Goal: Information Seeking & Learning: Check status

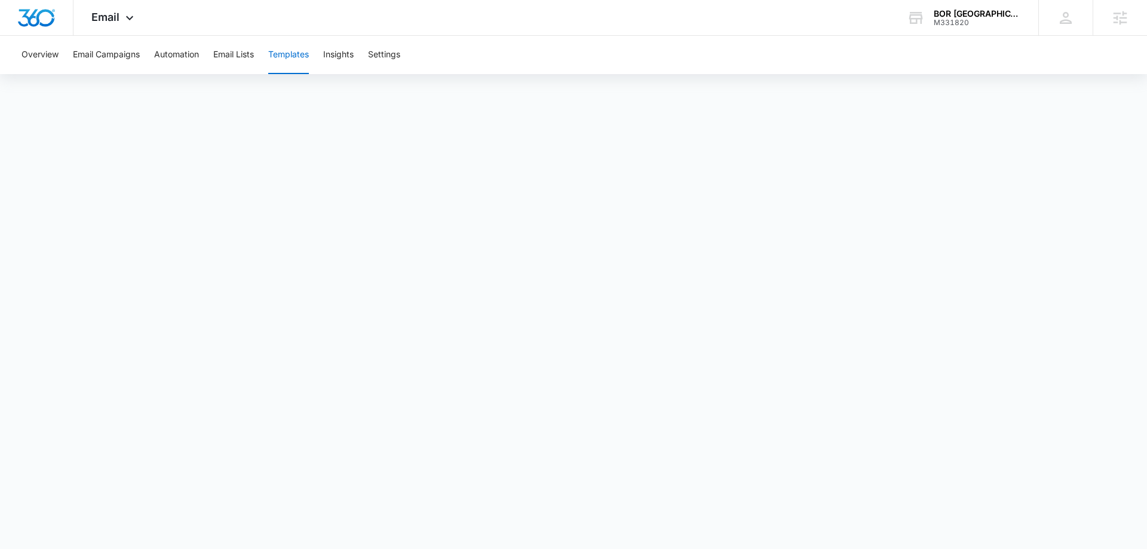
click at [926, 17] on div "BOR [GEOGRAPHIC_DATA] M331820 Your Accounts View All" at bounding box center [963, 17] width 149 height 35
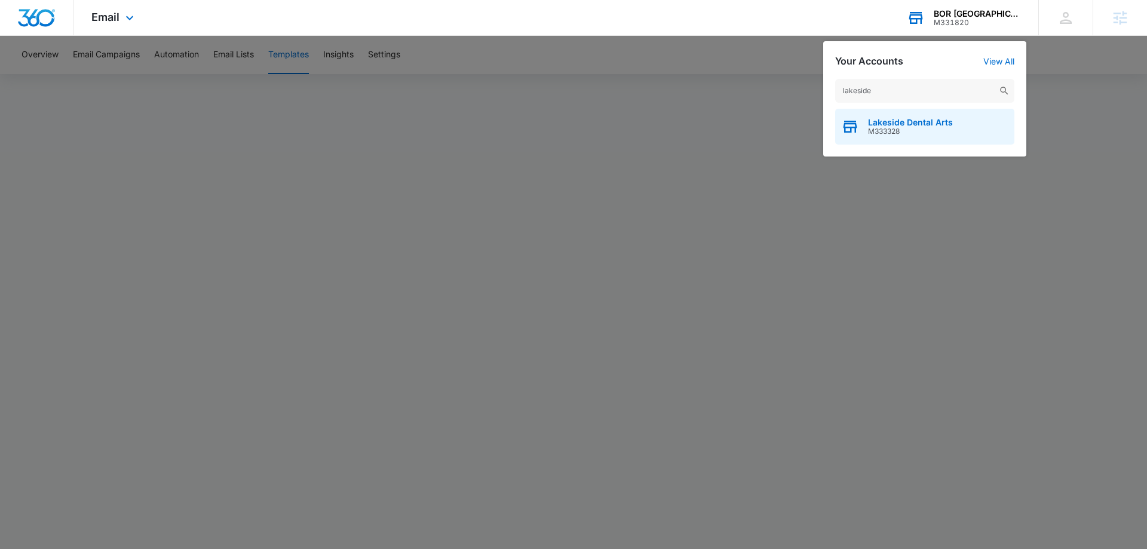
type input "lakeside"
click at [950, 128] on span "M333328" at bounding box center [910, 131] width 85 height 8
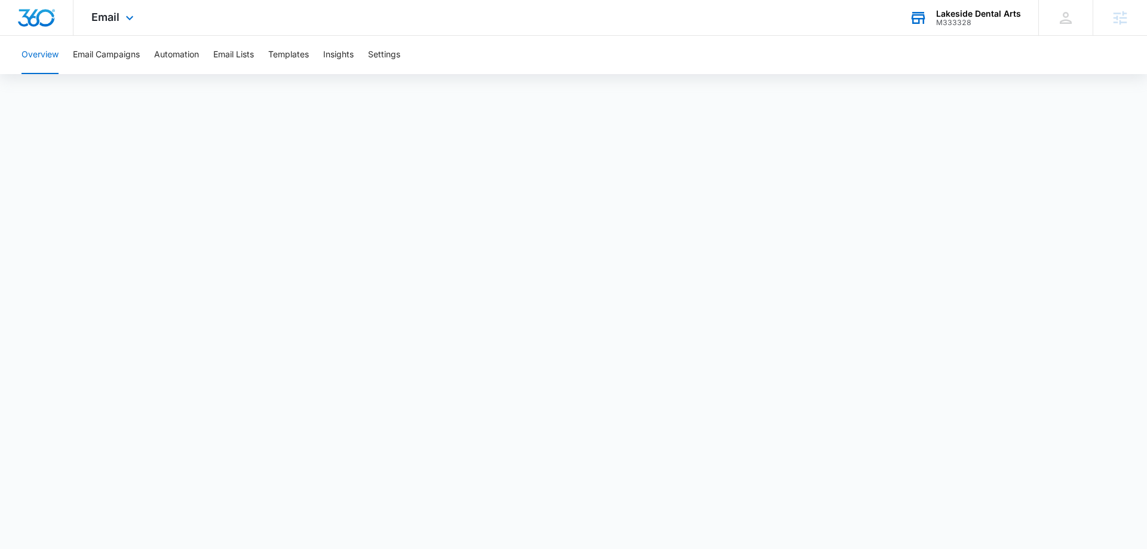
click at [118, 23] on div "Email Apps Reputation Websites Forms CRM Email Social Payments POS Content Ads …" at bounding box center [113, 17] width 81 height 35
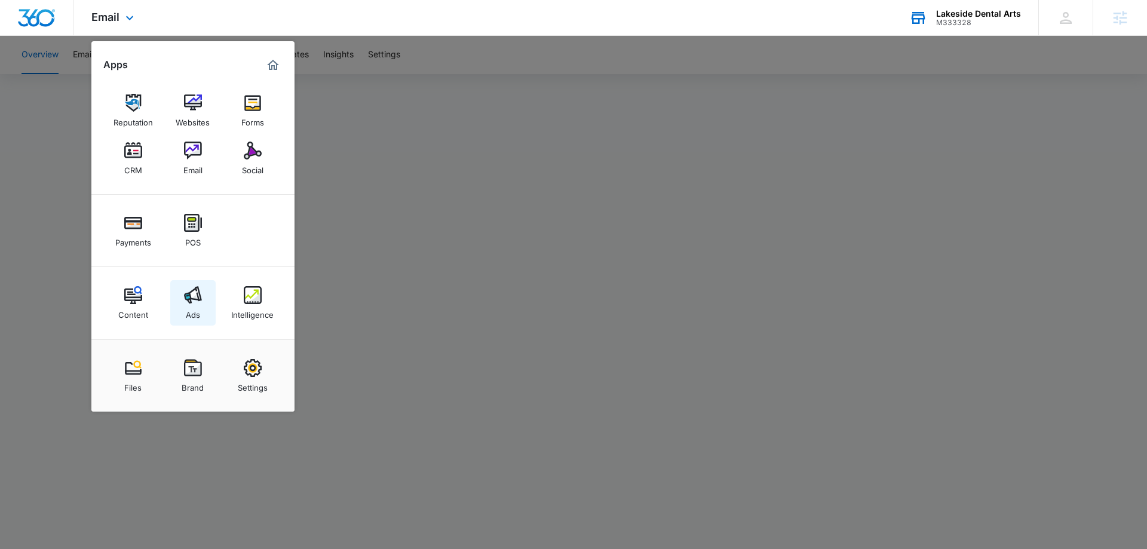
click at [195, 314] on div "Ads" at bounding box center [193, 312] width 14 height 16
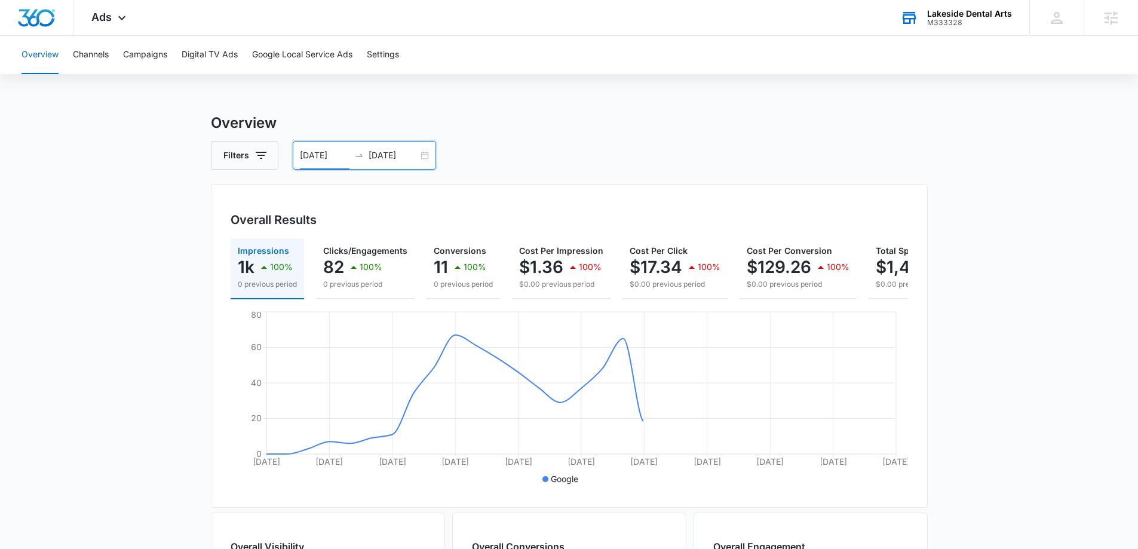
click at [322, 154] on input "08/03/2025" at bounding box center [325, 155] width 50 height 13
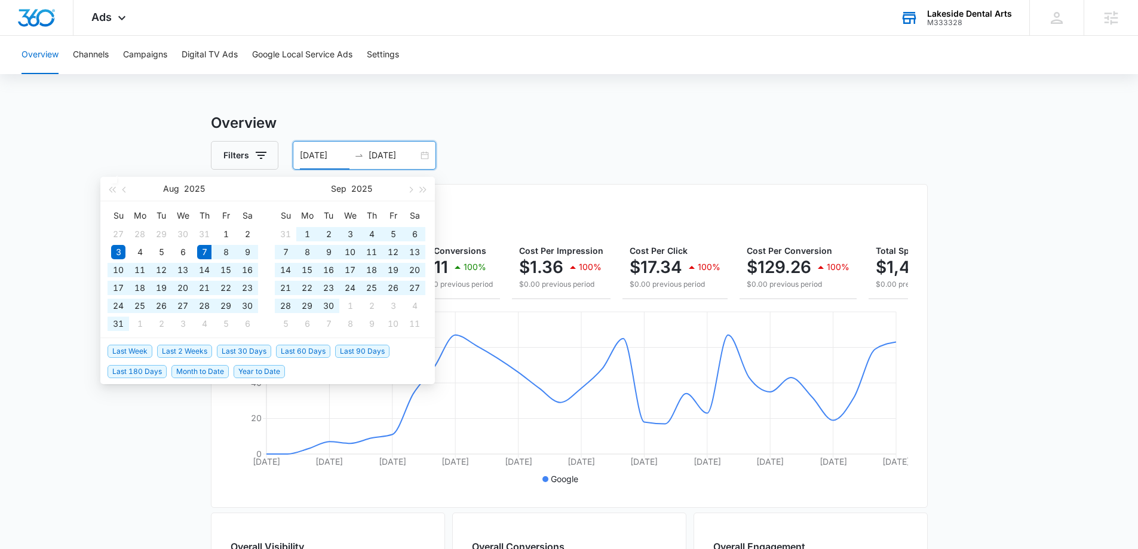
click at [305, 350] on span "Last 60 Days" at bounding box center [303, 351] width 54 height 13
type input "08/07/2025"
type input "[DATE]"
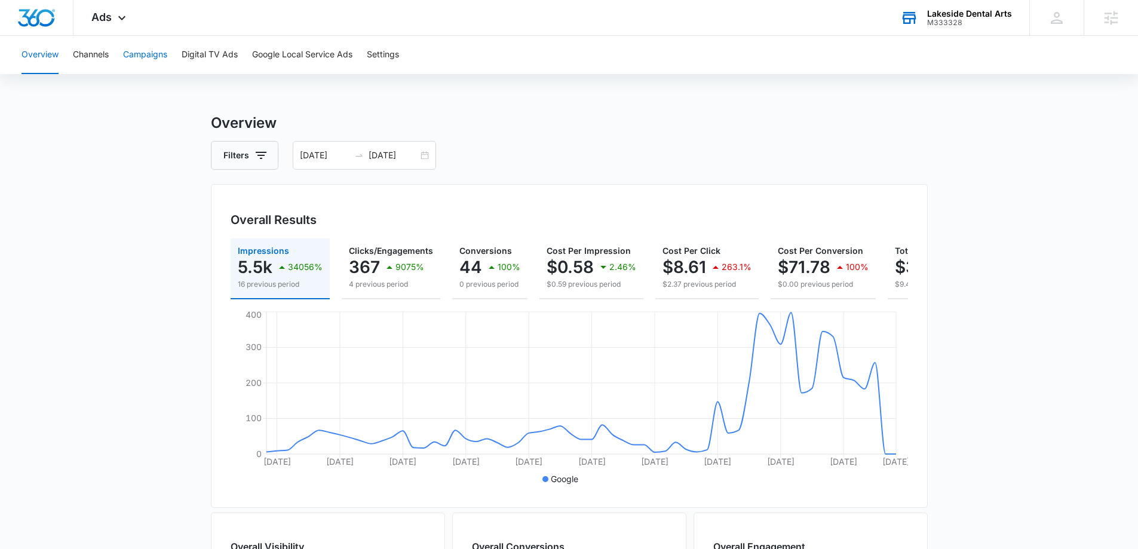
click at [152, 54] on button "Campaigns" at bounding box center [145, 55] width 44 height 38
click at [330, 148] on div "08/07/2025 10/06/2025" at bounding box center [364, 155] width 143 height 29
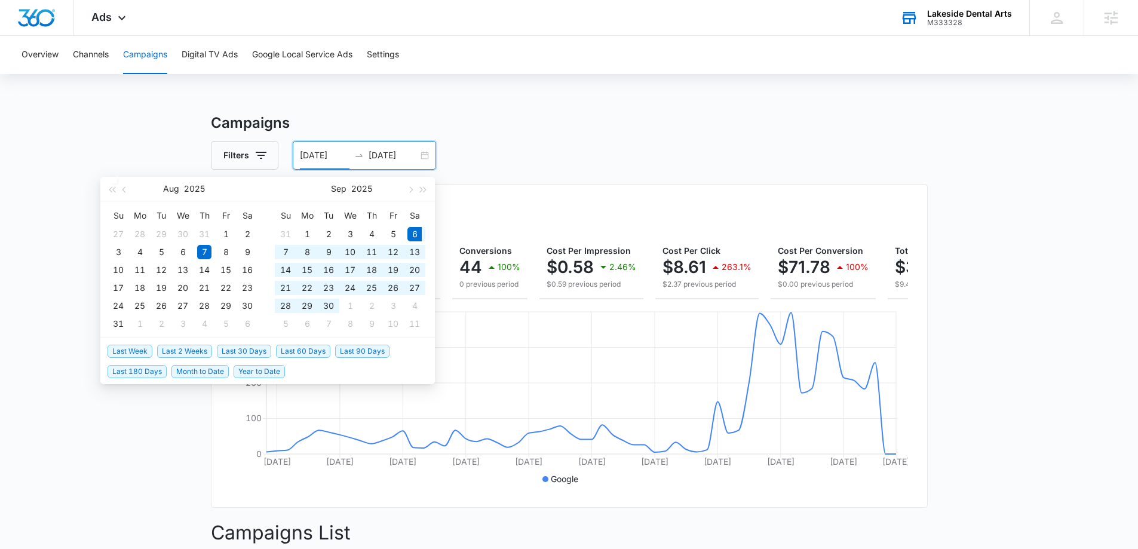
click at [259, 352] on span "Last 30 Days" at bounding box center [244, 351] width 54 height 13
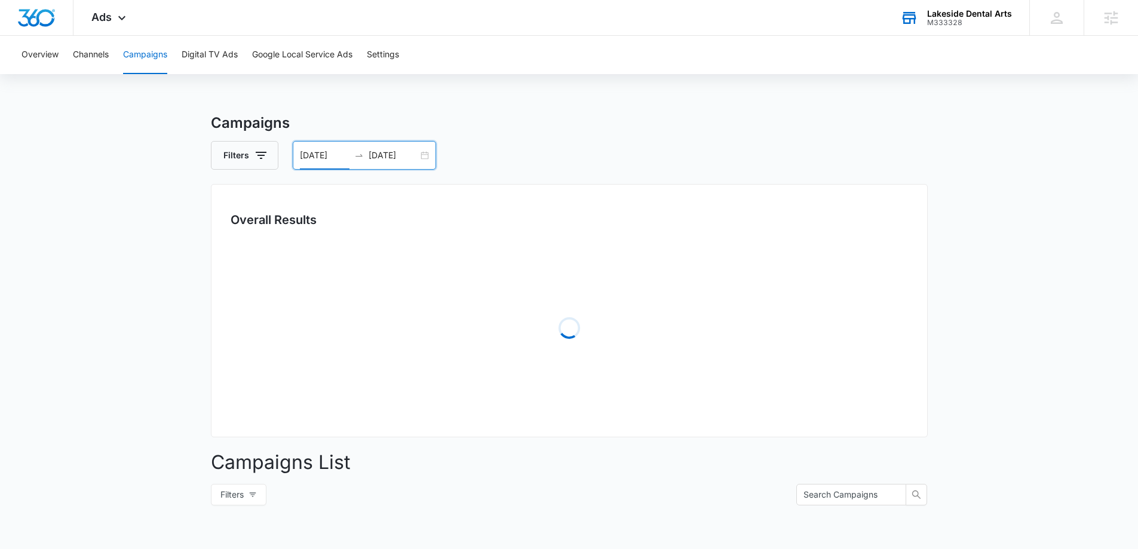
click at [131, 157] on main "Campaigns Filters 09/06/2025 10/06/2025 Overall Results Loading Campaigns List …" at bounding box center [569, 423] width 1138 height 622
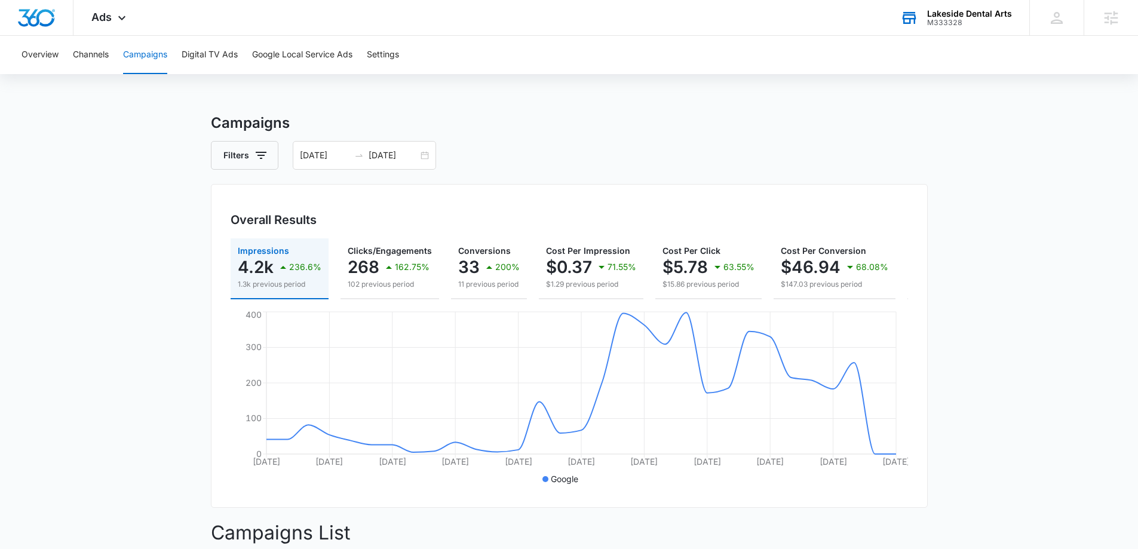
click at [193, 237] on main "Campaigns Filters 09/06/2025 10/06/2025 Overall Results Impressions 4.2k 236.6%…" at bounding box center [569, 506] width 1138 height 789
click at [539, 144] on div "Filters 09/06/2025 10/06/2025" at bounding box center [569, 155] width 717 height 29
click at [335, 156] on input "[DATE]" at bounding box center [325, 155] width 50 height 13
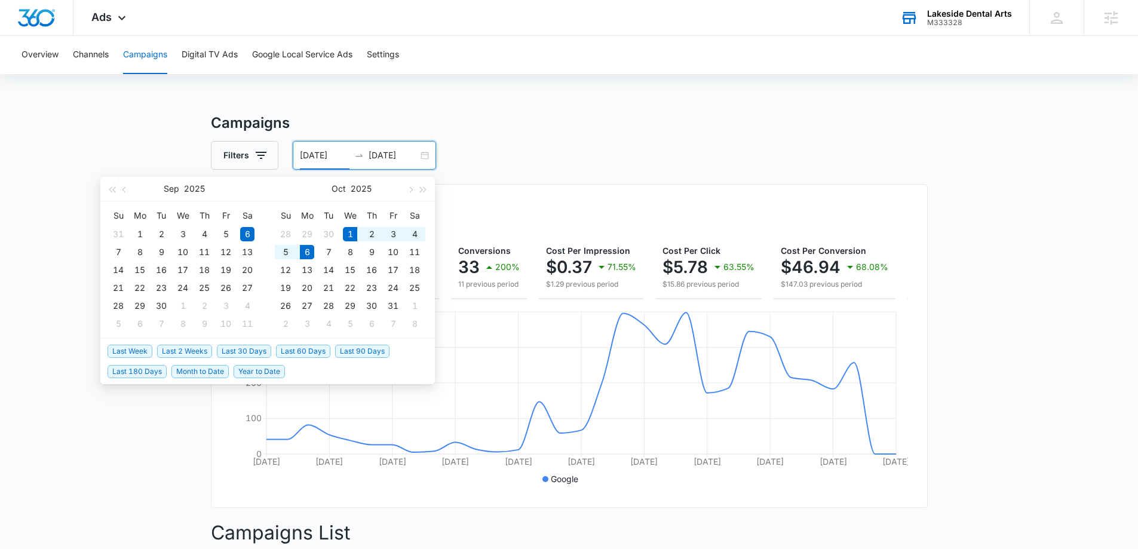
click at [198, 374] on span "Month to Date" at bounding box center [199, 371] width 57 height 13
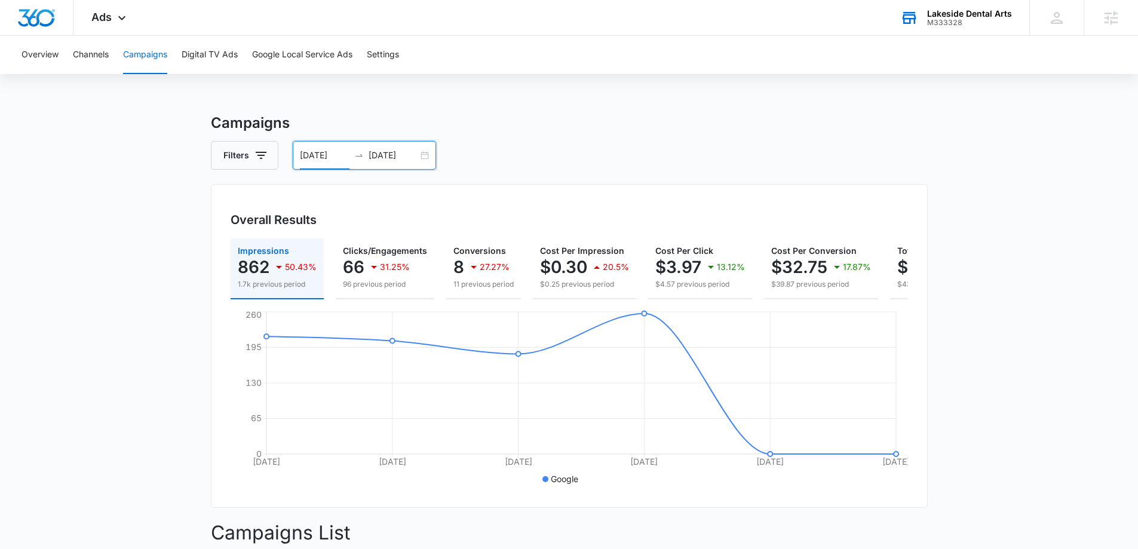
click at [308, 151] on input "10/01/2025" at bounding box center [325, 155] width 50 height 13
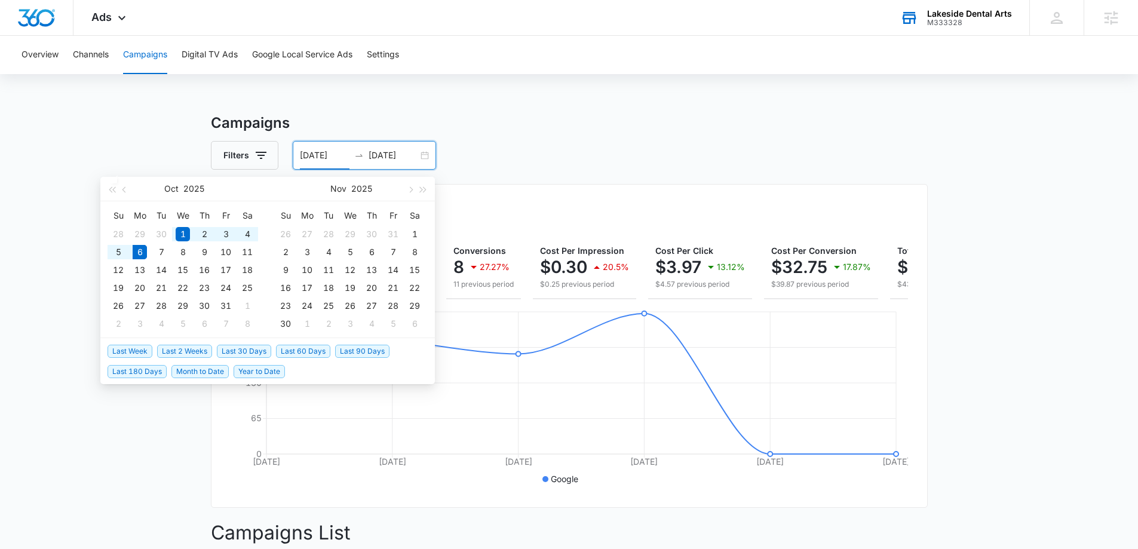
click at [259, 348] on span "Last 30 Days" at bounding box center [244, 351] width 54 height 13
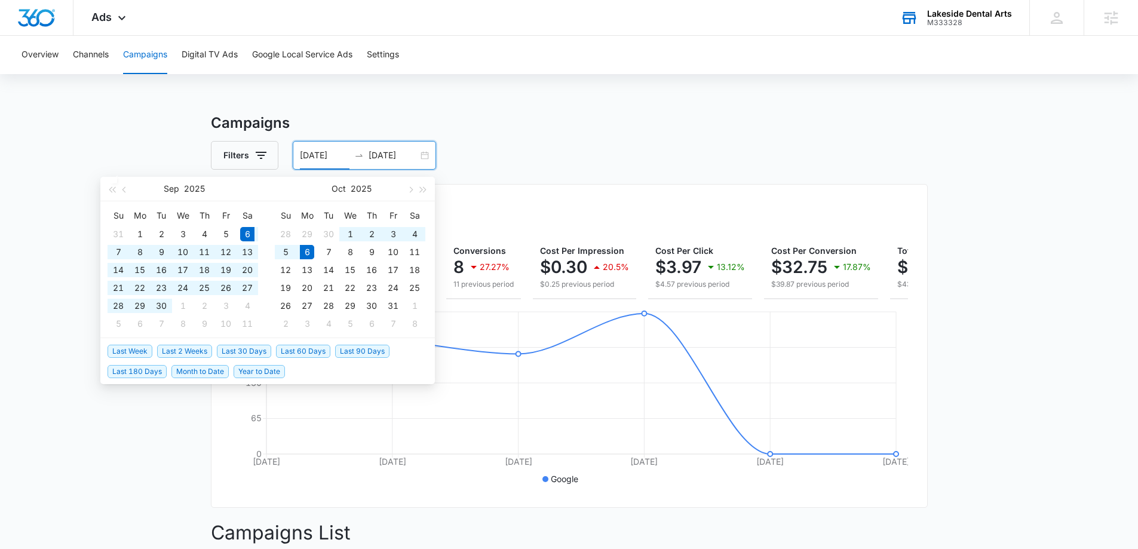
type input "[DATE]"
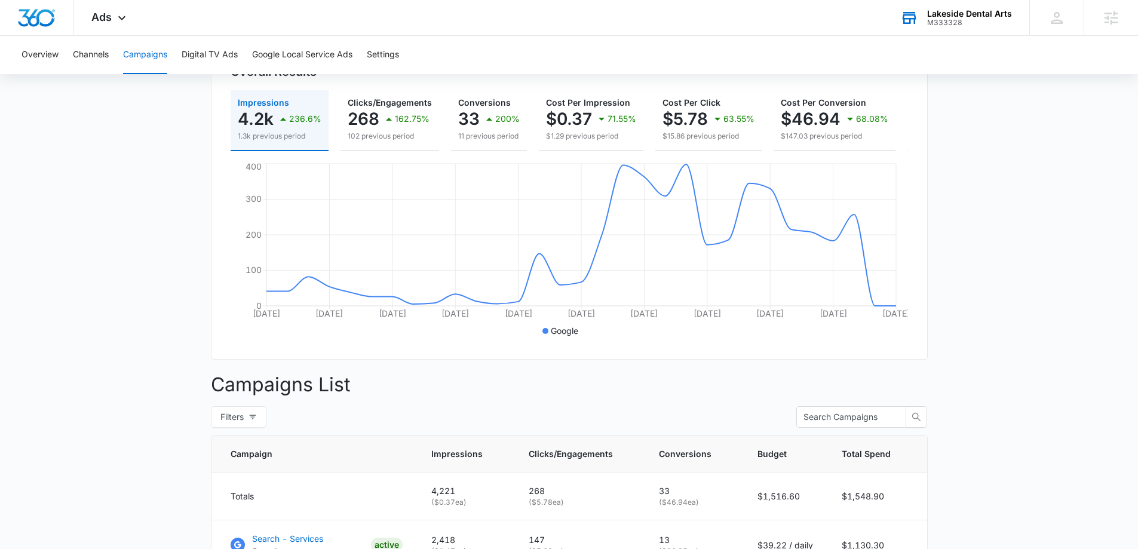
scroll to position [361, 0]
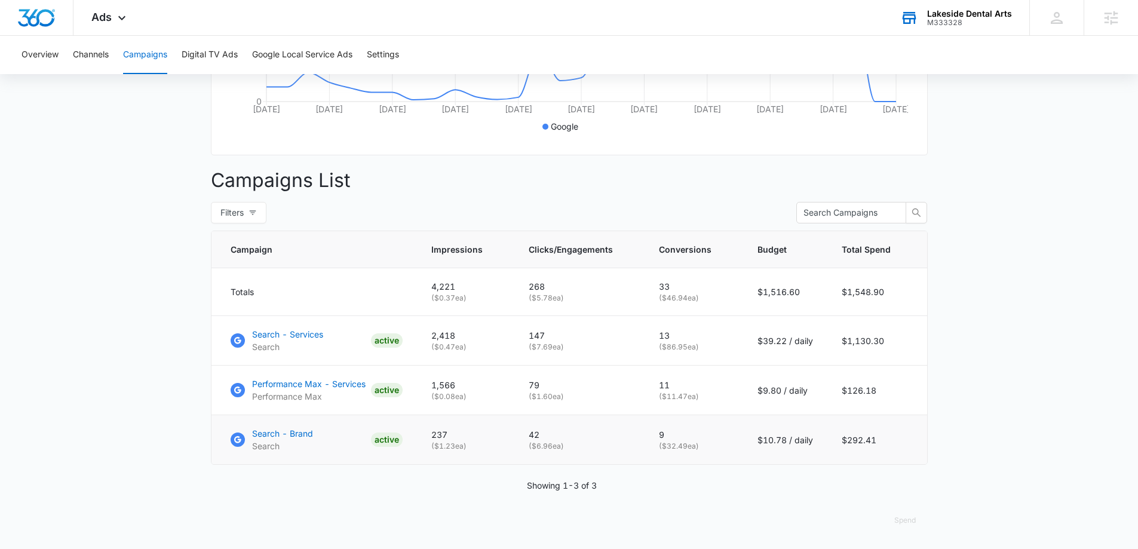
drag, startPoint x: 663, startPoint y: 433, endPoint x: 654, endPoint y: 435, distance: 9.1
click at [654, 435] on td "9 ( $32.49 ea)" at bounding box center [694, 440] width 99 height 50
drag, startPoint x: 699, startPoint y: 395, endPoint x: 664, endPoint y: 397, distance: 35.3
click at [664, 397] on p "( $11.47 ea)" at bounding box center [694, 396] width 70 height 11
drag, startPoint x: 665, startPoint y: 349, endPoint x: 689, endPoint y: 346, distance: 24.1
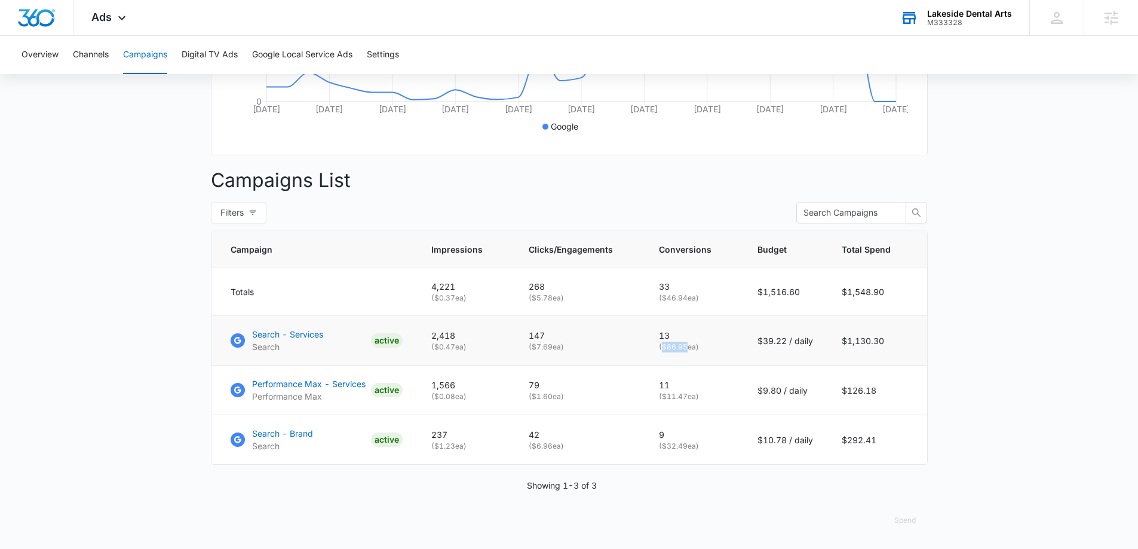
click at [689, 346] on p "( $86.95 ea)" at bounding box center [694, 347] width 70 height 11
click at [666, 335] on p "13" at bounding box center [694, 335] width 70 height 13
click at [1010, 348] on main "Campaigns Filters 09/06/2025 10/06/2025 Overall Results Impressions 4.2k 236.6%…" at bounding box center [569, 154] width 1138 height 789
click at [136, 202] on main "Campaigns Filters 09/06/2025 10/06/2025 Overall Results Impressions 4.2k 236.6%…" at bounding box center [569, 154] width 1138 height 789
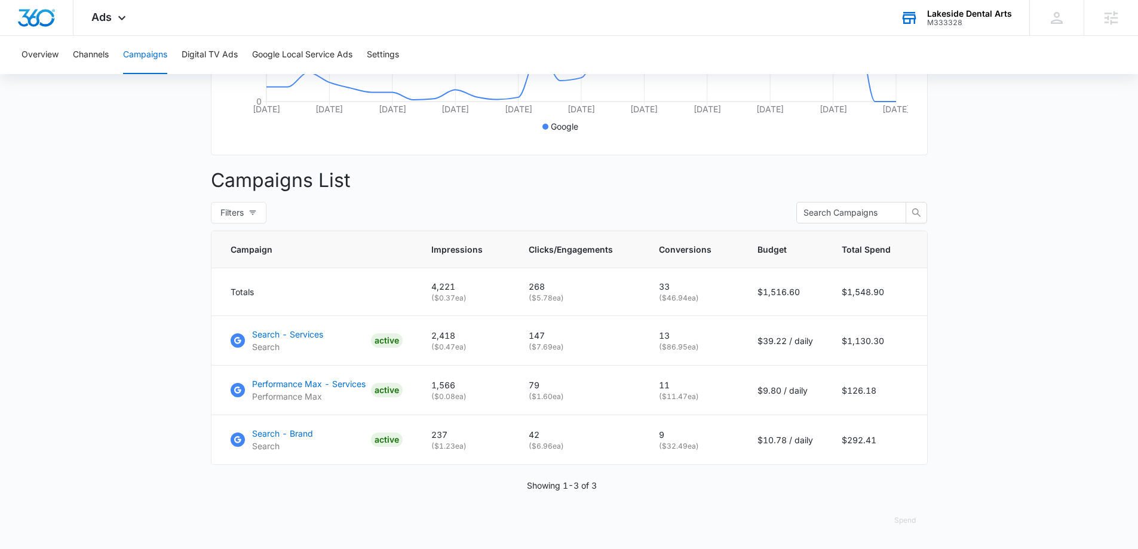
scroll to position [0, 0]
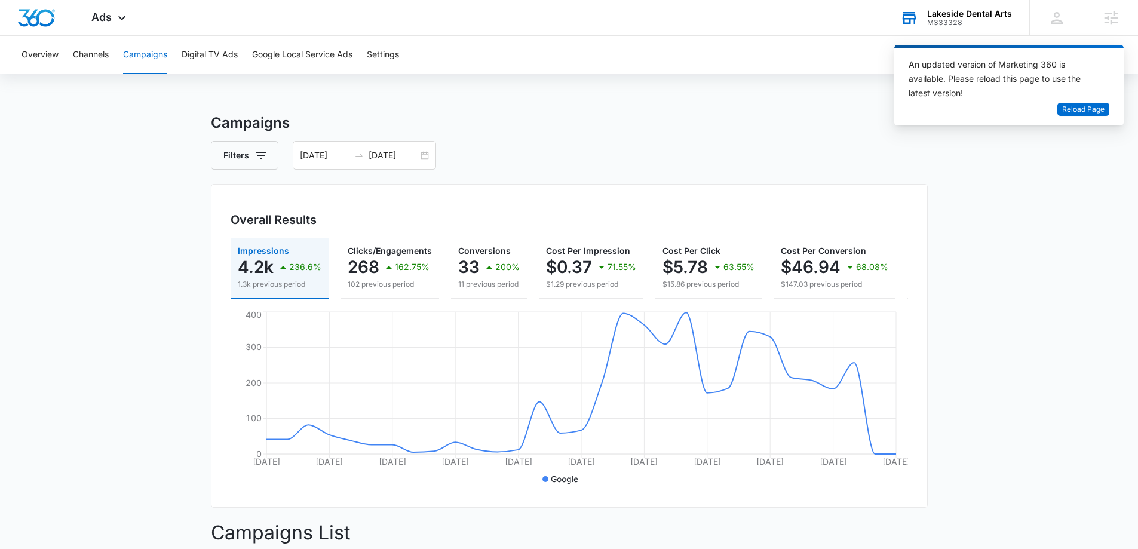
click at [977, 17] on div "Lakeside Dental Arts" at bounding box center [969, 14] width 85 height 10
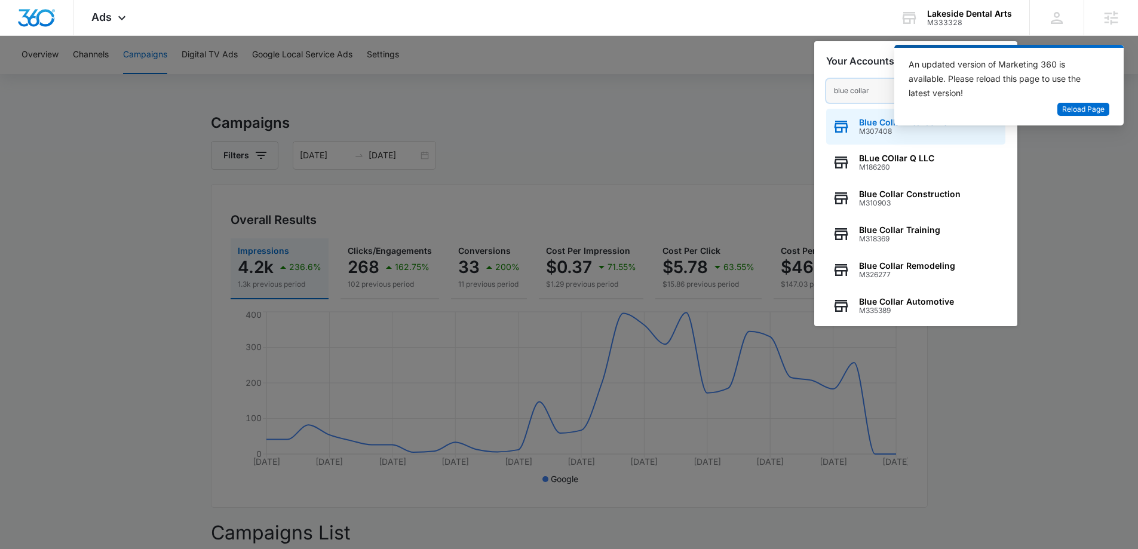
type input "blue collar"
click at [882, 137] on div "Blue Collar Beardsmen M307408" at bounding box center [915, 127] width 179 height 36
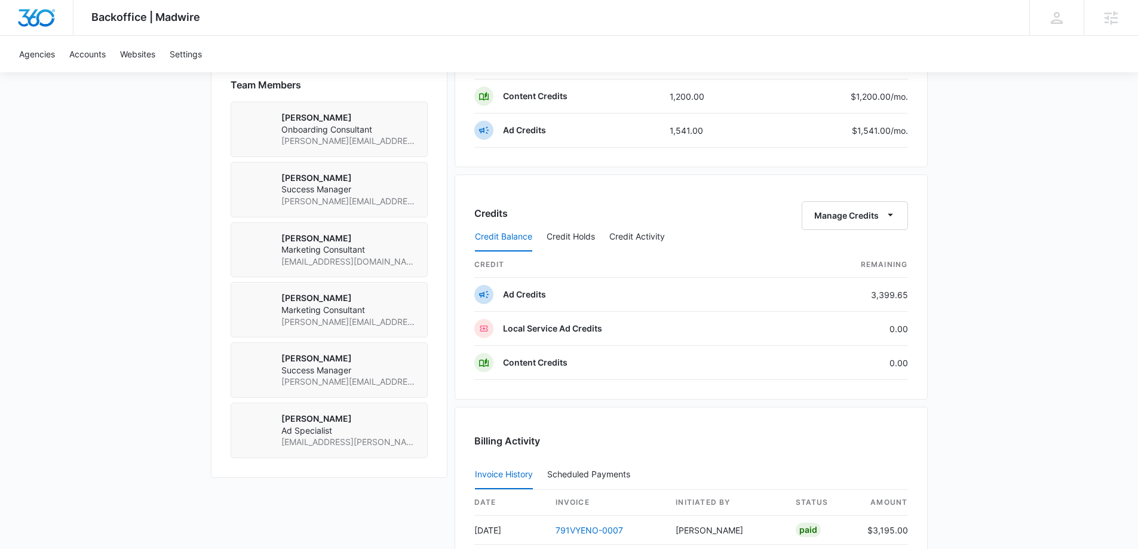
scroll to position [956, 0]
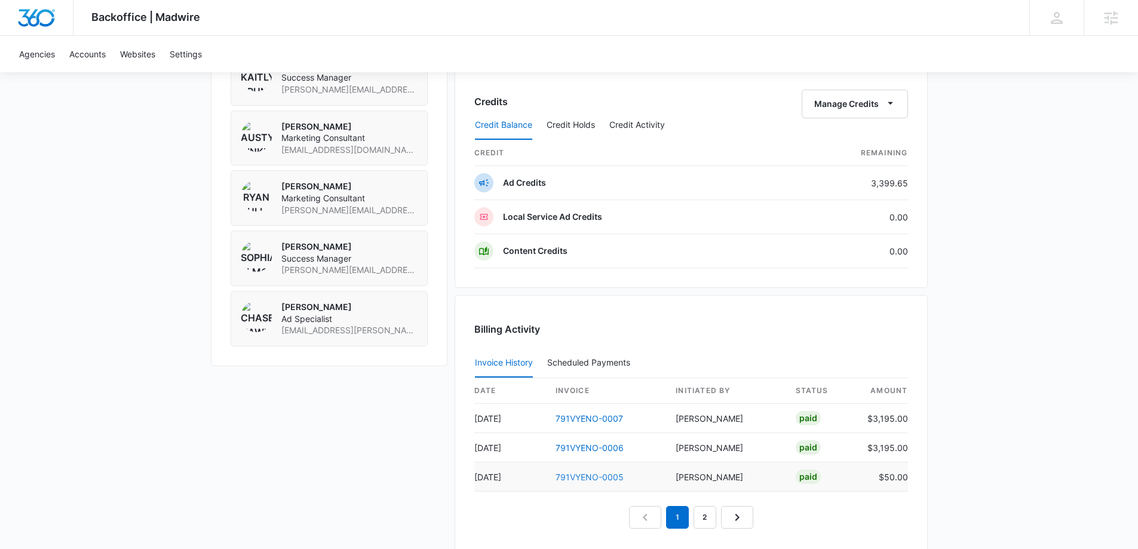
click at [584, 478] on link "791VYENO-0005" at bounding box center [590, 477] width 68 height 10
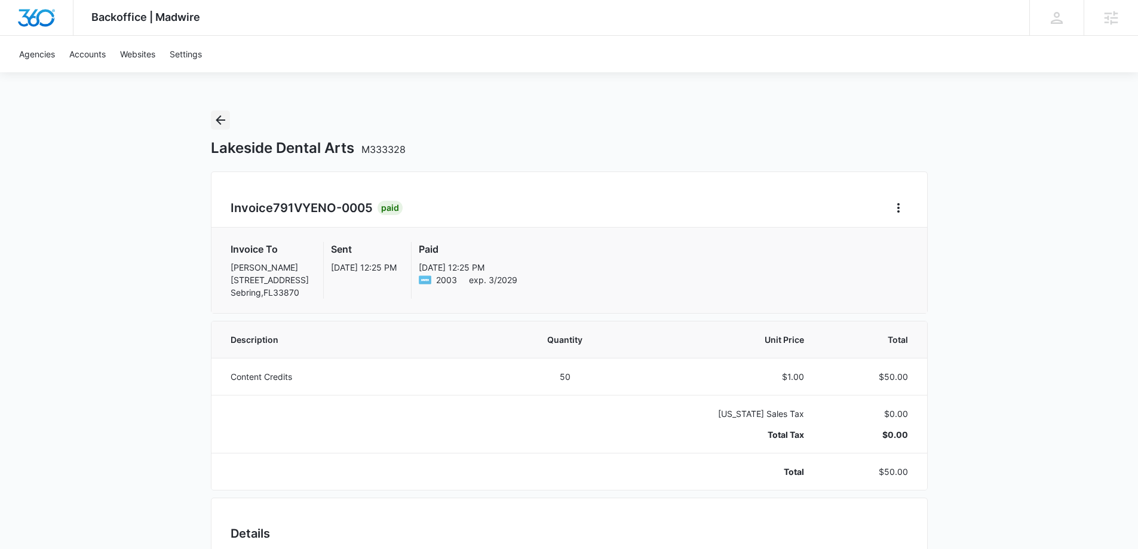
click at [219, 119] on icon "Back" at bounding box center [220, 120] width 14 height 14
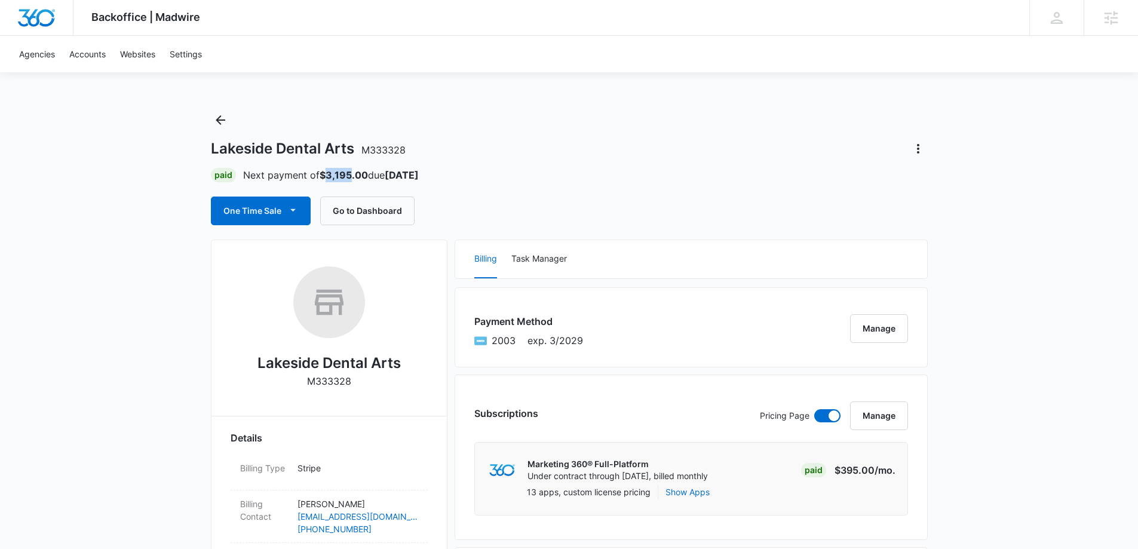
drag, startPoint x: 328, startPoint y: 176, endPoint x: 352, endPoint y: 177, distance: 24.5
click at [352, 177] on strong "$3,195.00" at bounding box center [344, 175] width 48 height 12
click at [498, 176] on div "Paid Next payment of $3,195.00 due Oct 25" at bounding box center [569, 175] width 717 height 14
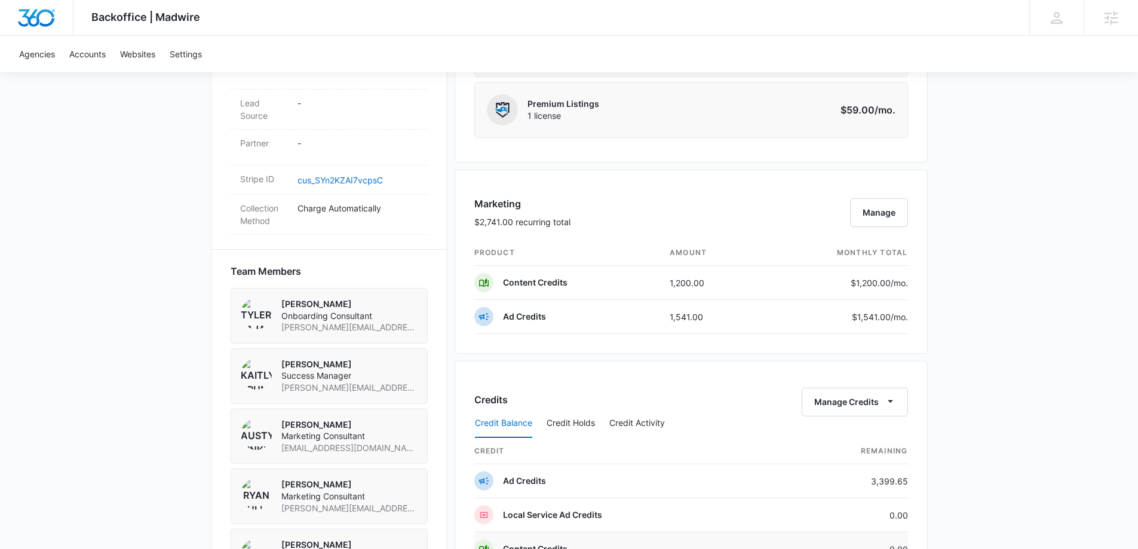
scroll to position [896, 0]
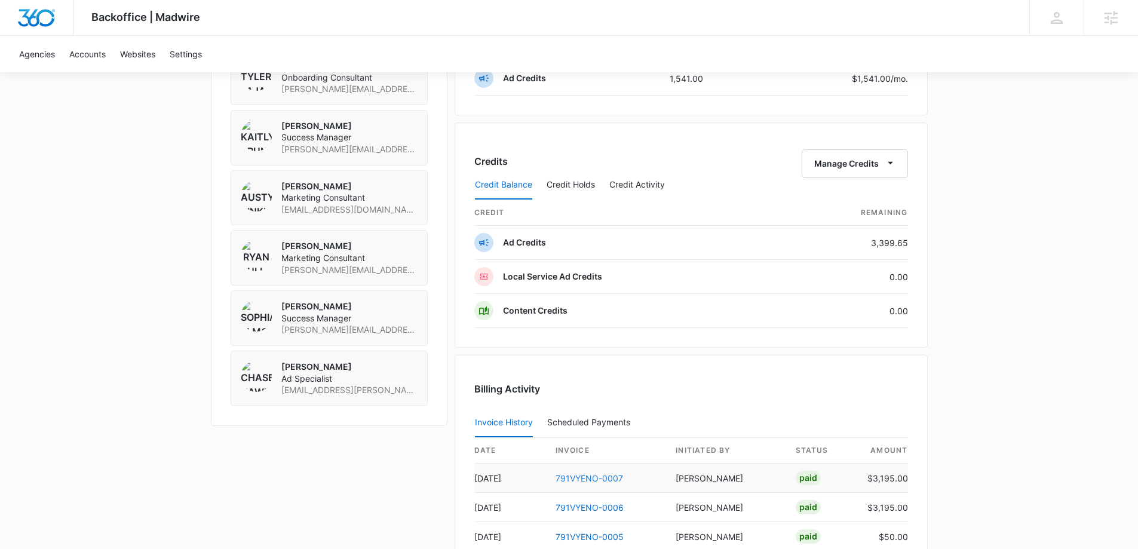
click at [573, 474] on link "791VYENO-0007" at bounding box center [589, 478] width 67 height 10
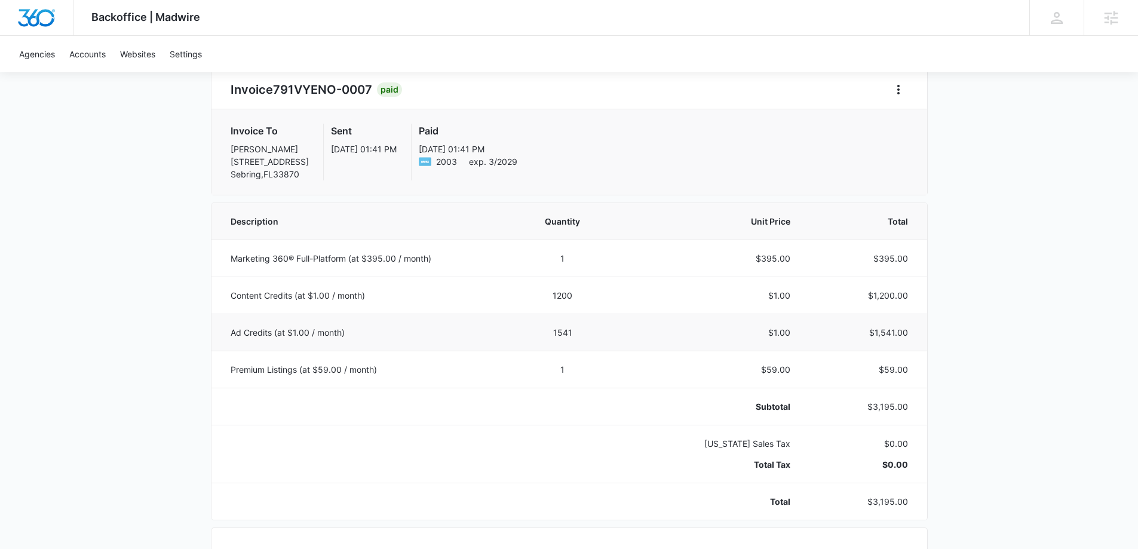
scroll to position [119, 0]
click at [904, 93] on icon "Home" at bounding box center [898, 88] width 14 height 14
click at [923, 124] on link "Download Invoice" at bounding box center [938, 121] width 69 height 10
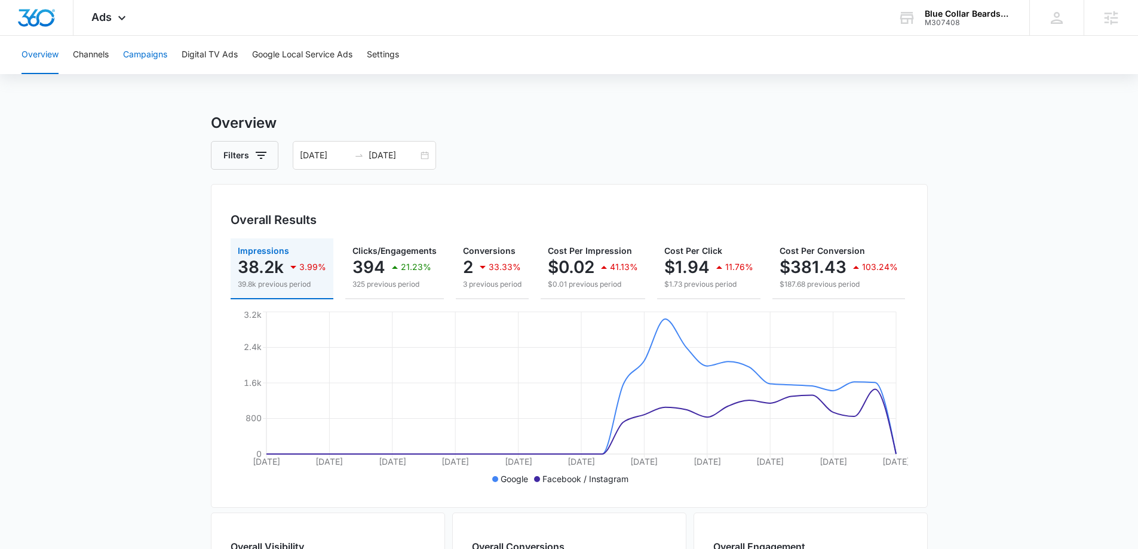
click at [148, 59] on button "Campaigns" at bounding box center [145, 55] width 44 height 38
click at [382, 149] on input "[DATE]" at bounding box center [394, 155] width 50 height 13
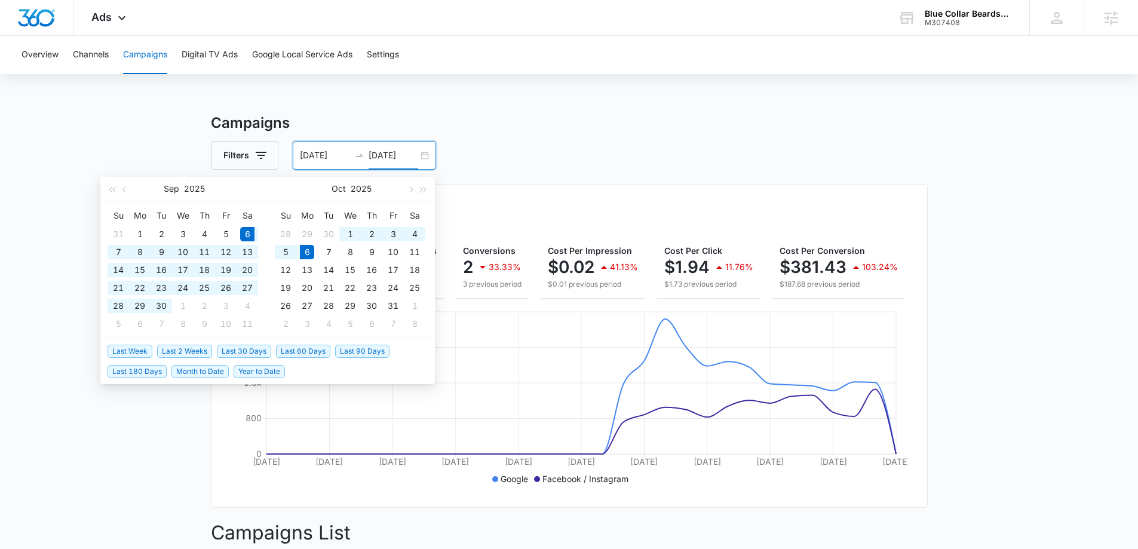
type input "[DATE]"
click at [228, 349] on span "Last 30 Days" at bounding box center [244, 351] width 54 height 13
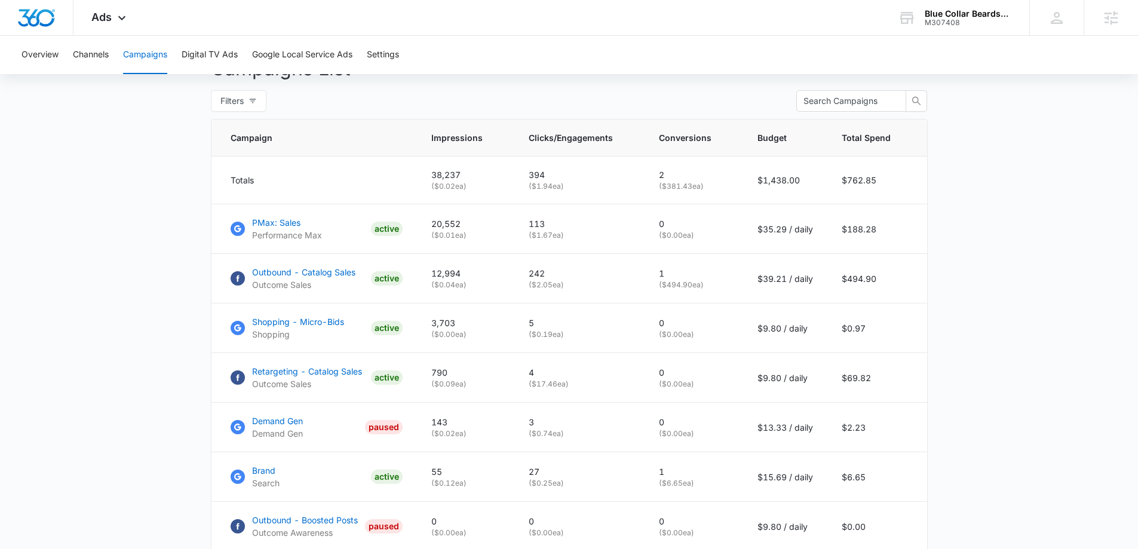
scroll to position [538, 0]
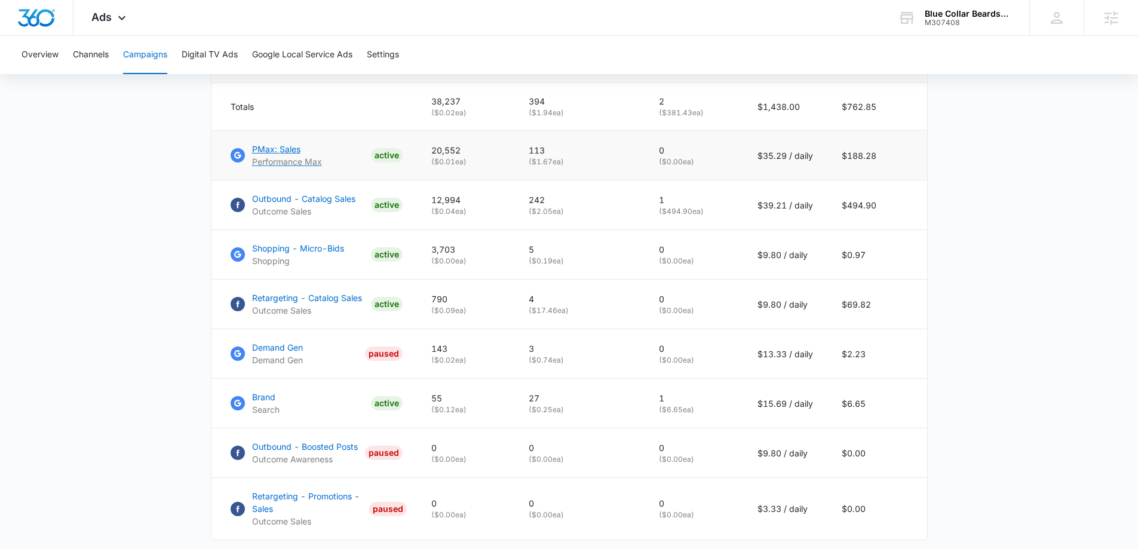
click at [285, 155] on p "PMax: Sales" at bounding box center [287, 149] width 70 height 13
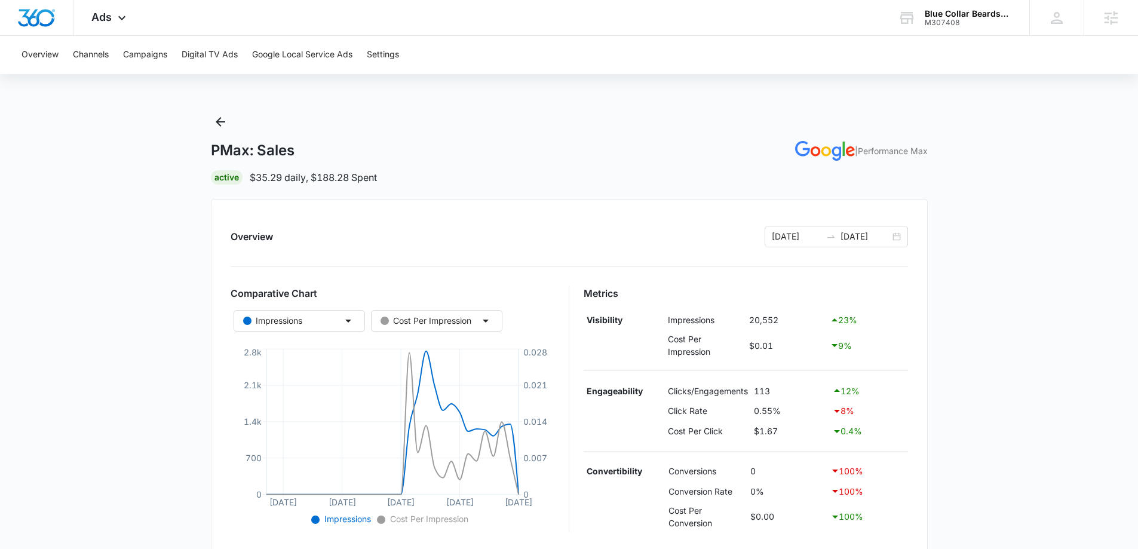
click at [160, 337] on main "PMax: Sales | Performance Max Active $35.29 daily , $188.28 Spent Overview [DAT…" at bounding box center [569, 490] width 1138 height 757
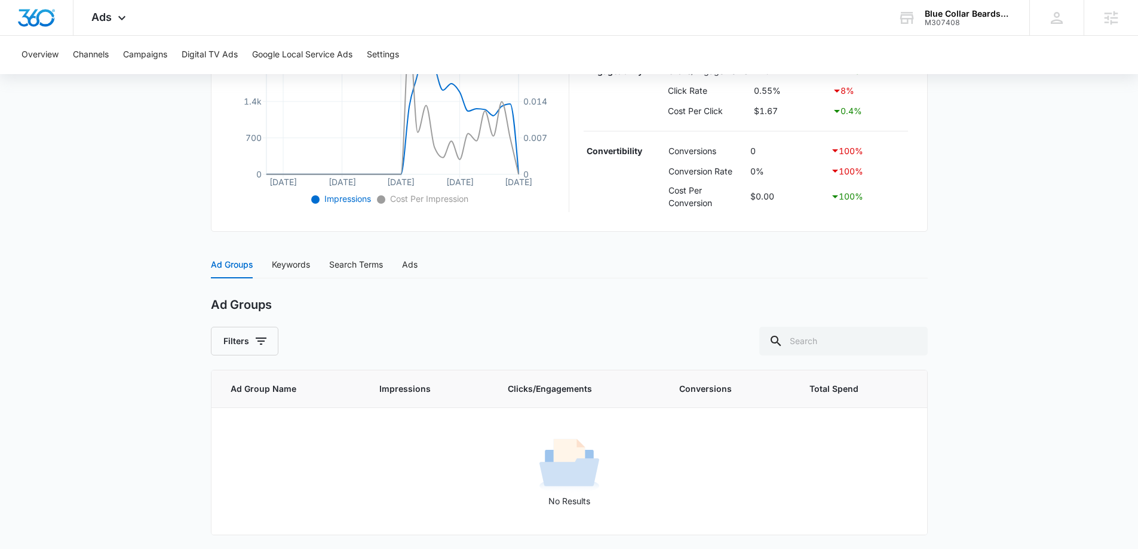
scroll to position [321, 0]
click at [301, 264] on div "Keywords" at bounding box center [291, 263] width 38 height 13
click at [242, 269] on div "Ad Groups" at bounding box center [232, 263] width 42 height 13
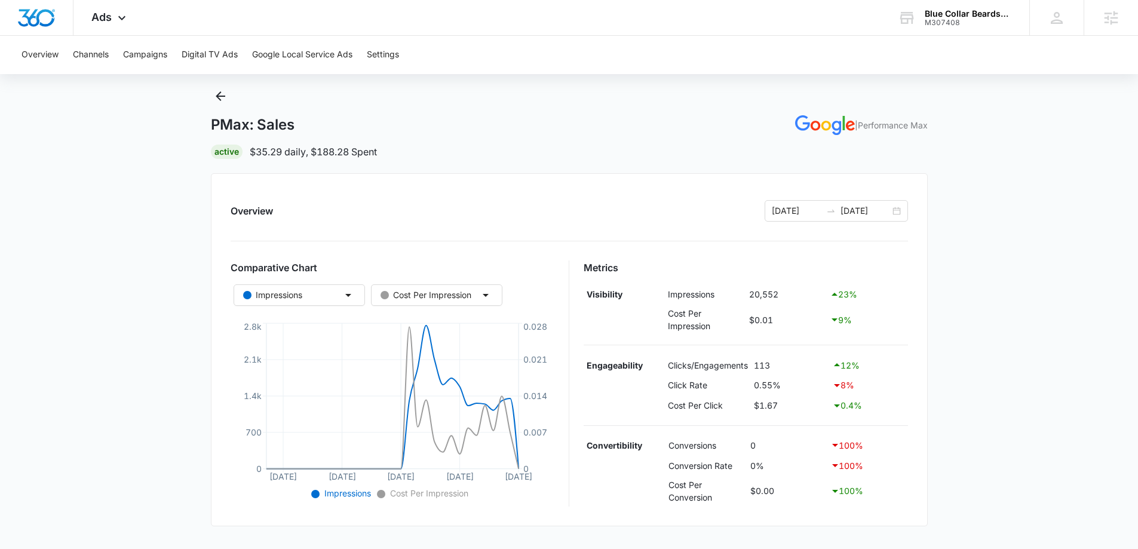
scroll to position [22, 0]
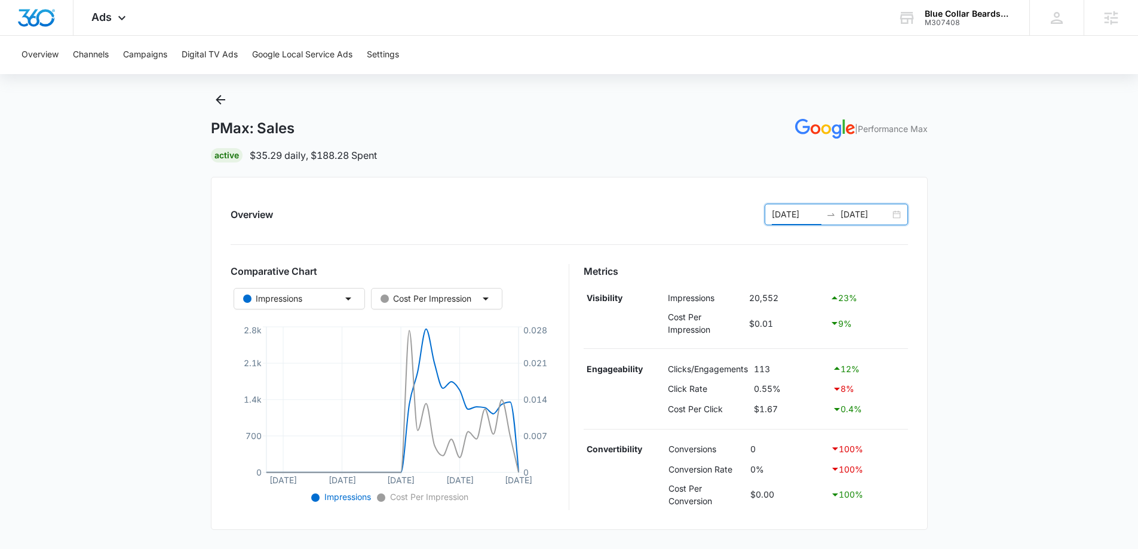
click at [809, 216] on input "[DATE]" at bounding box center [797, 214] width 50 height 13
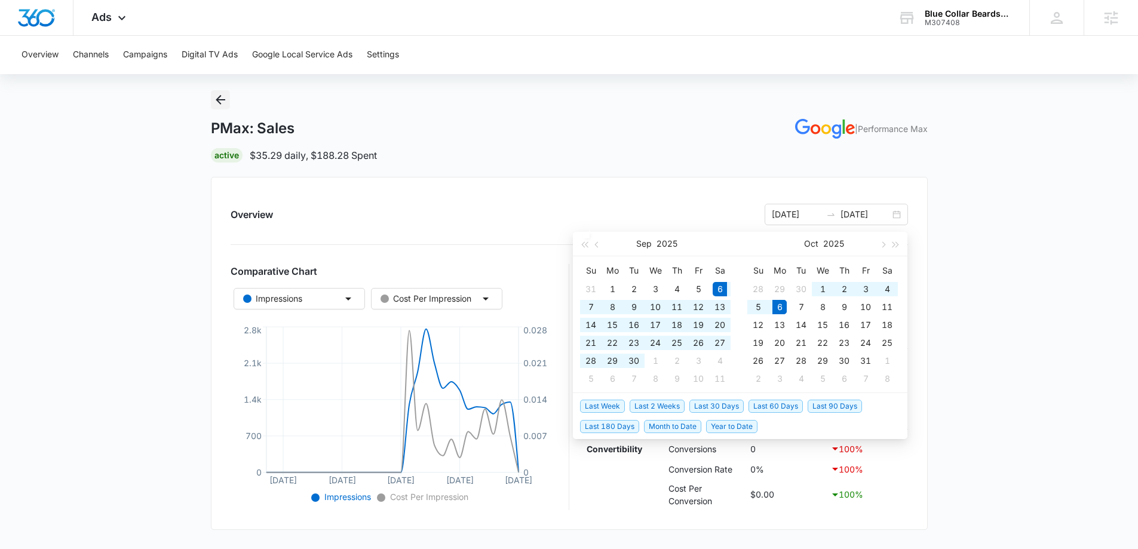
click at [223, 96] on icon "Back" at bounding box center [220, 100] width 14 height 14
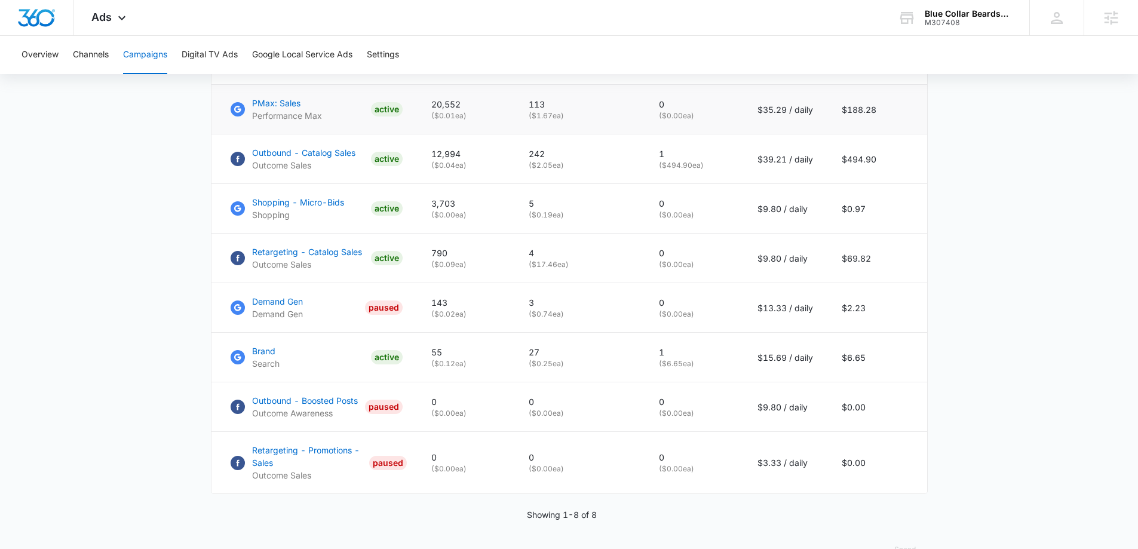
scroll to position [562, 0]
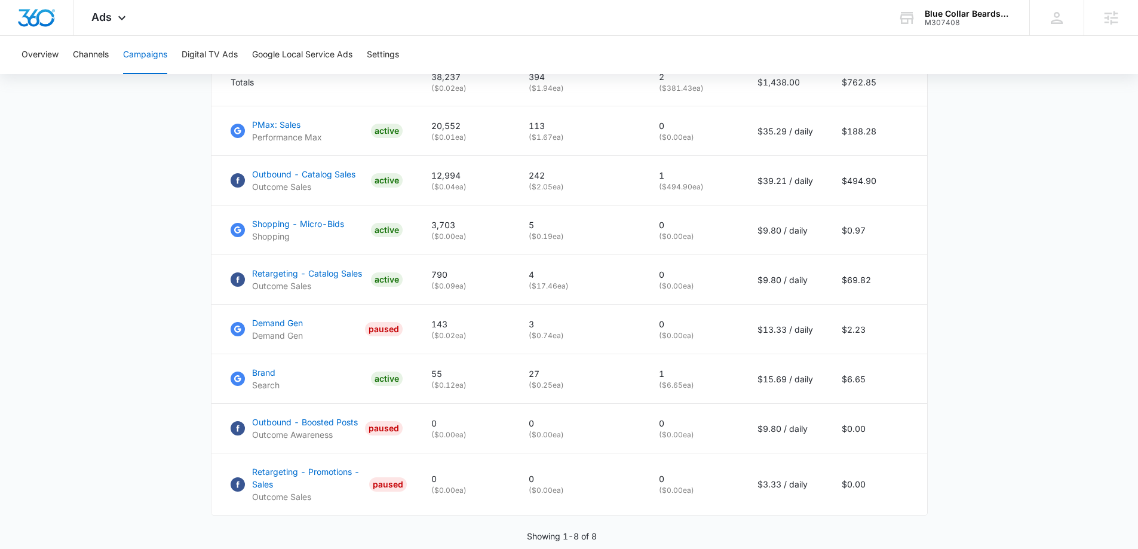
click at [1040, 437] on main "Campaigns Filters [DATE] [DATE] Overall Results Impressions 38.2k 3.99% 39.8k p…" at bounding box center [569, 75] width 1138 height 1050
click at [112, 14] on div "Ads Apps Reputation Forms CRM Email Social Payments POS Content Ads Intelligenc…" at bounding box center [109, 17] width 73 height 35
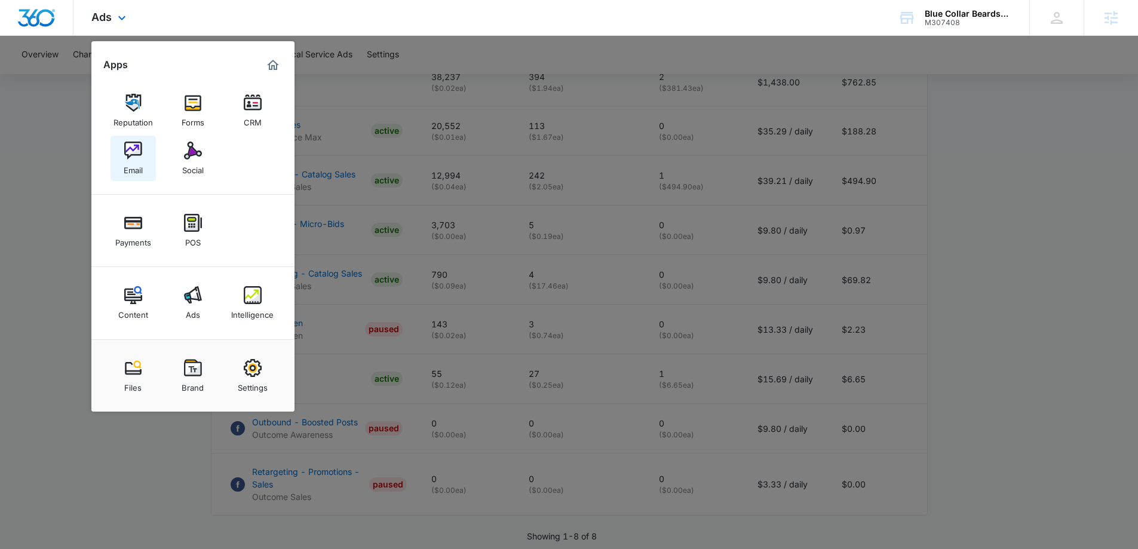
click at [134, 155] on img at bounding box center [133, 151] width 18 height 18
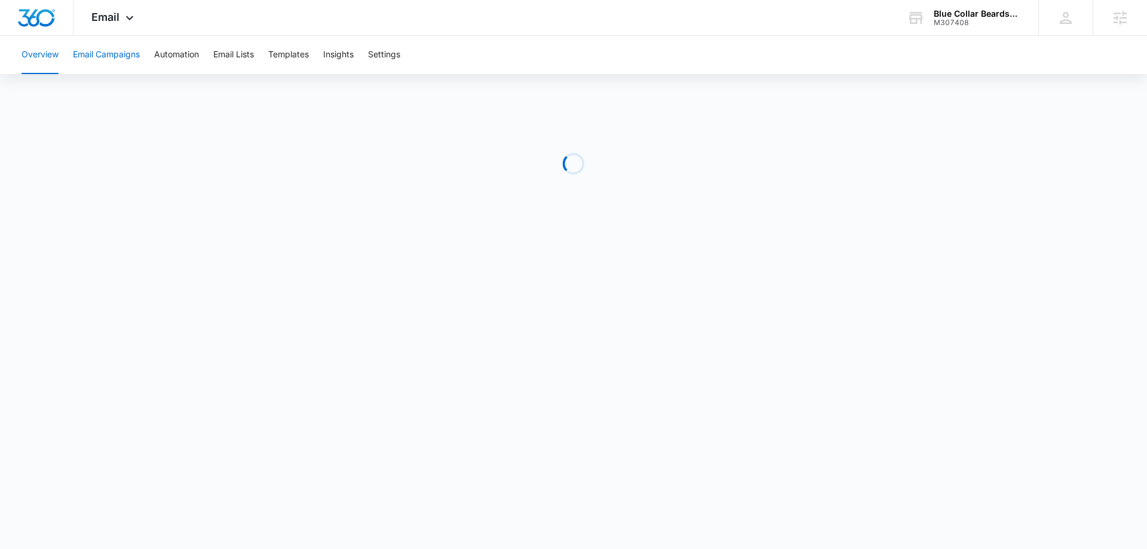
click at [103, 67] on button "Email Campaigns" at bounding box center [106, 55] width 67 height 38
click at [984, 32] on div "Blue Collar Beardsmen M307408 Your Accounts View All" at bounding box center [963, 17] width 149 height 35
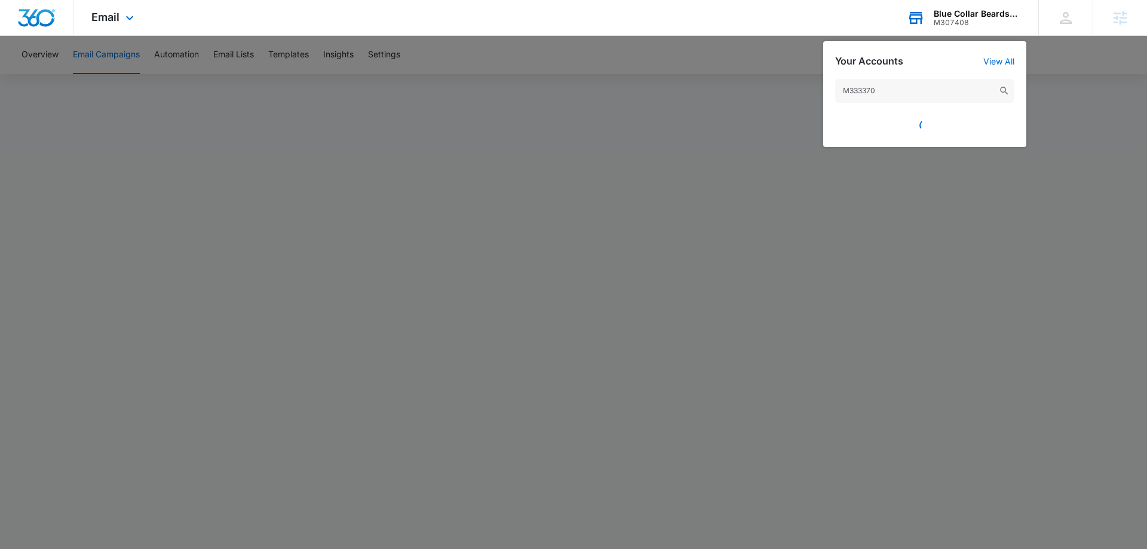
click at [864, 94] on input "M333370" at bounding box center [924, 91] width 179 height 24
click at [846, 88] on input "M333370" at bounding box center [924, 91] width 179 height 24
drag, startPoint x: 839, startPoint y: 93, endPoint x: 830, endPoint y: 94, distance: 9.6
click at [830, 94] on div "M333370" at bounding box center [924, 107] width 203 height 80
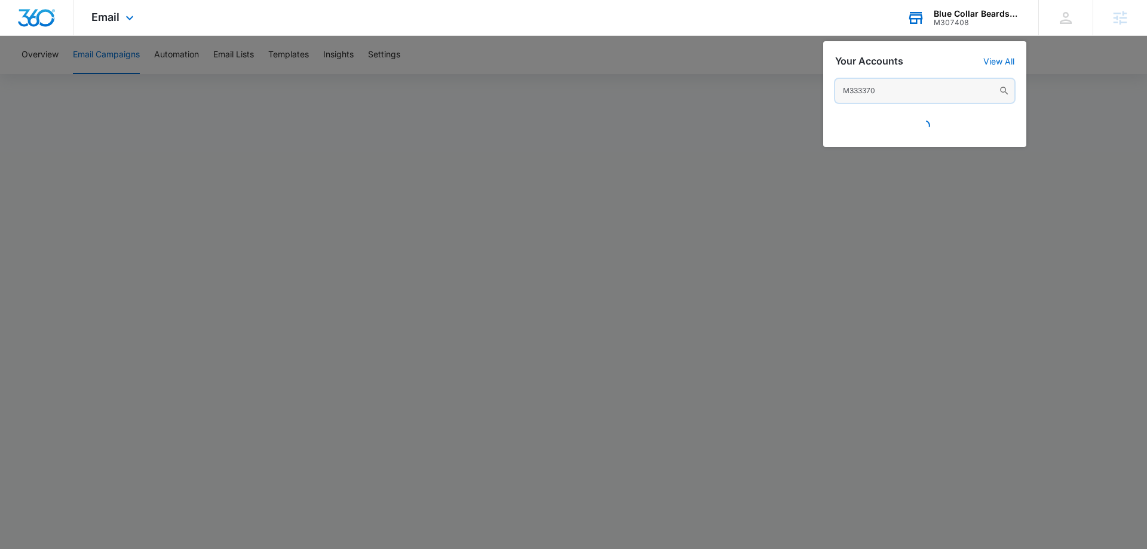
click at [896, 94] on input "M333370" at bounding box center [924, 91] width 179 height 24
type input "M333370"
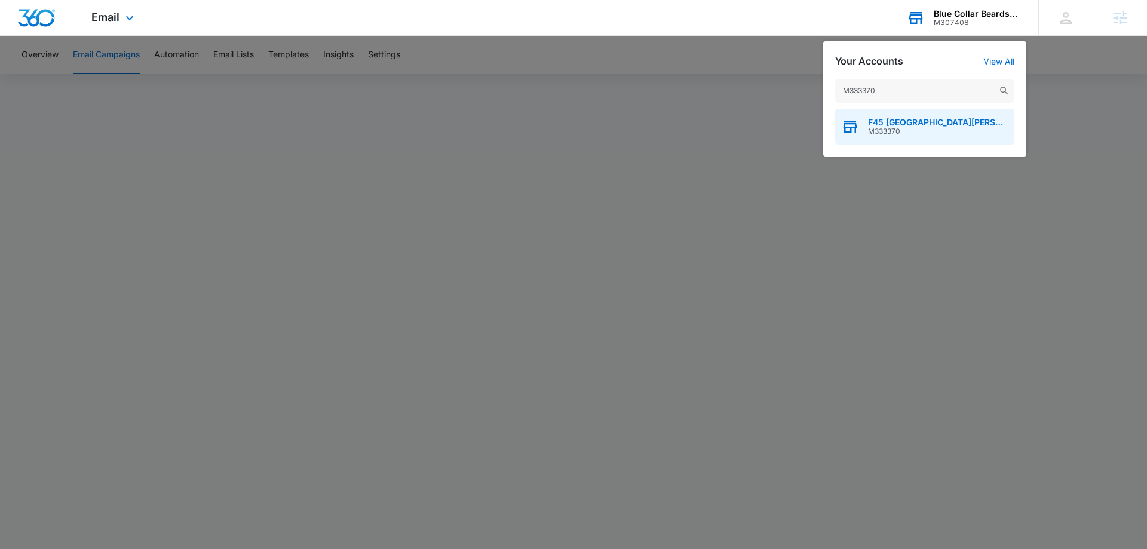
click at [900, 118] on span "F45 [GEOGRAPHIC_DATA][PERSON_NAME]" at bounding box center [938, 123] width 140 height 10
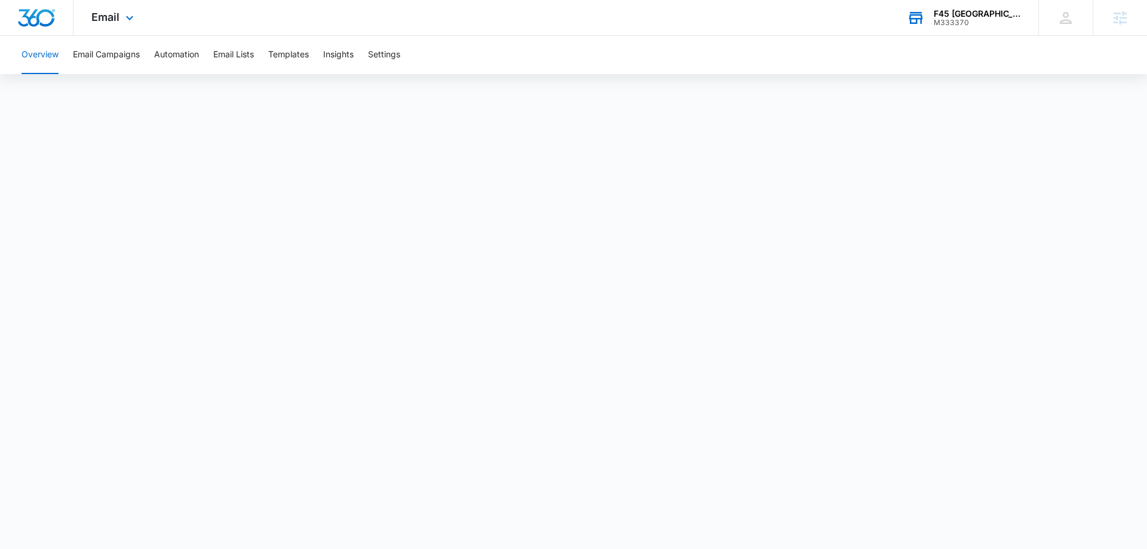
click at [121, 9] on div "Email Apps Reputation Websites Forms CRM Email Social Shop Payments POS Content…" at bounding box center [113, 17] width 81 height 35
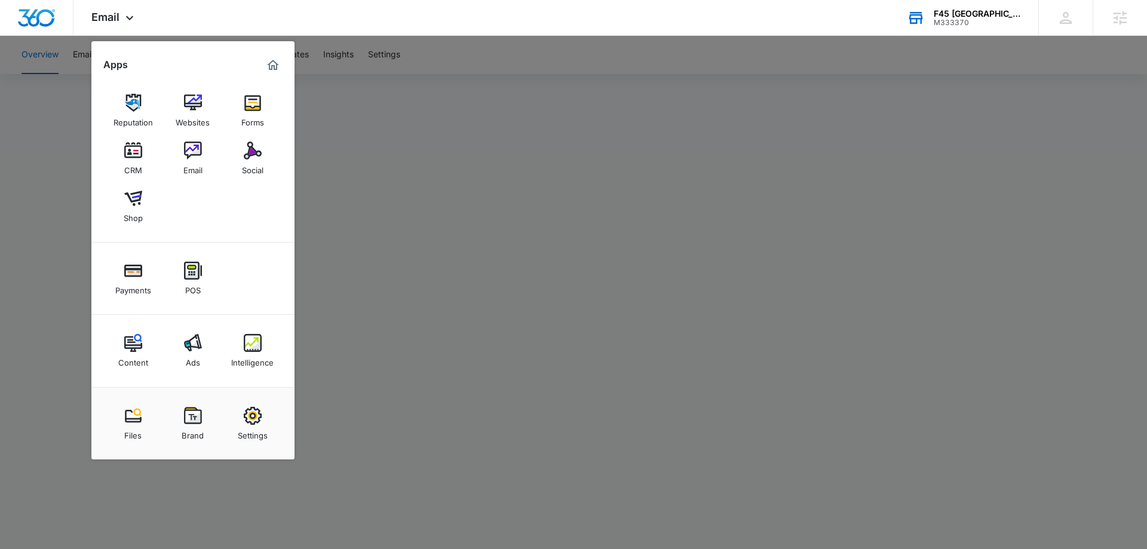
click at [198, 333] on link "Ads" at bounding box center [192, 350] width 45 height 45
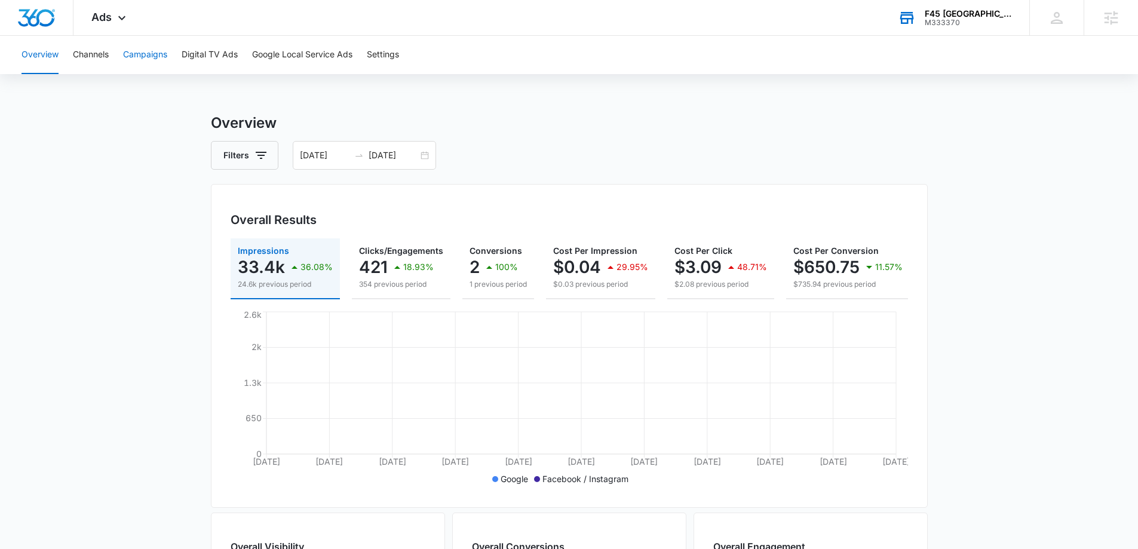
click at [153, 62] on button "Campaigns" at bounding box center [145, 55] width 44 height 38
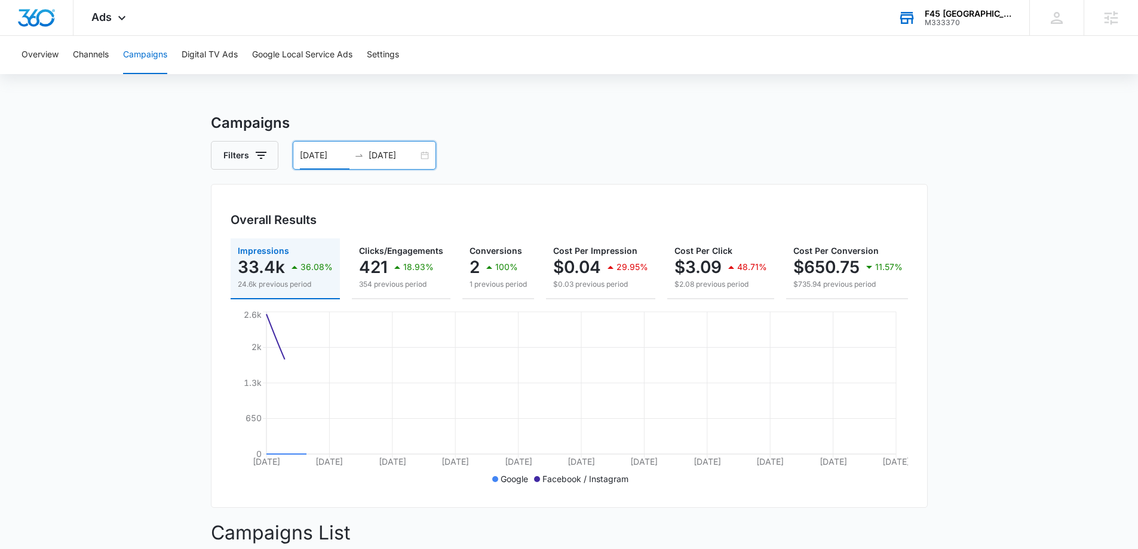
click at [311, 152] on input "09/05/2025" at bounding box center [325, 155] width 50 height 13
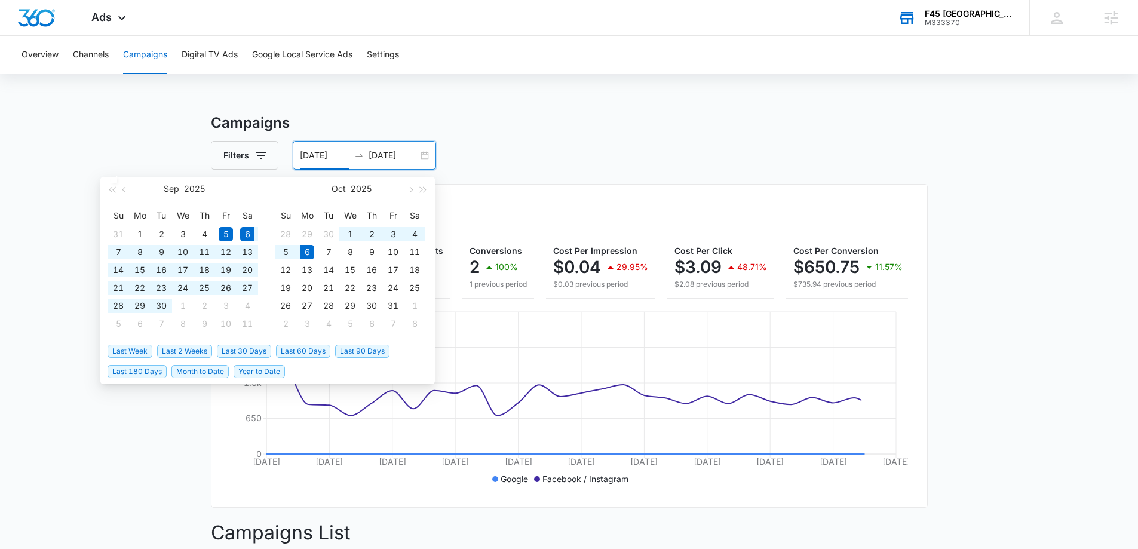
click at [264, 347] on span "Last 30 Days" at bounding box center [244, 351] width 54 height 13
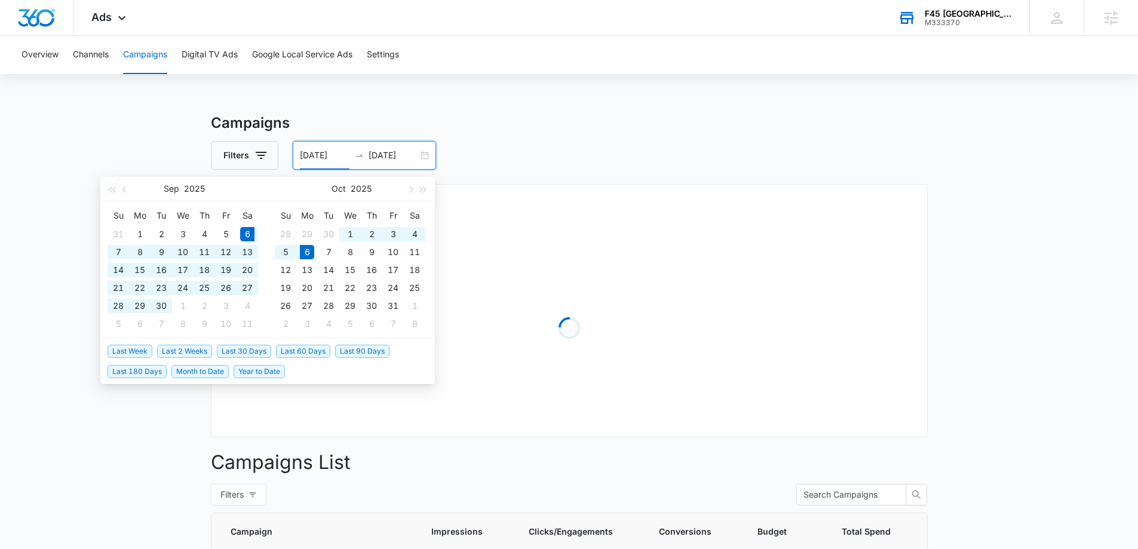
type input "[DATE]"
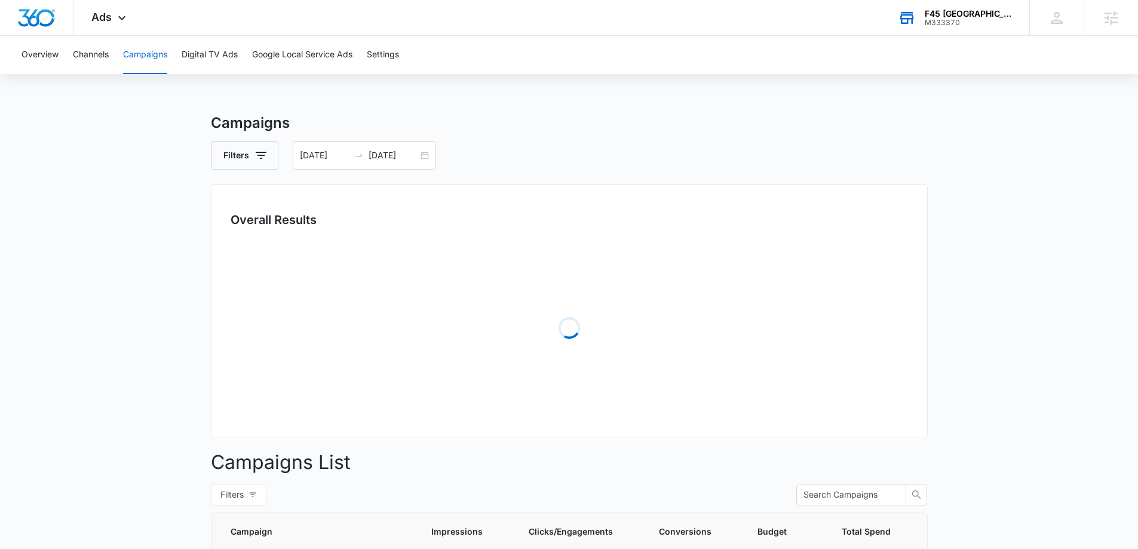
click at [152, 266] on main "Campaigns Filters 09/06/2025 10/06/2025 Overall Results Loading Campaigns List …" at bounding box center [569, 502] width 1138 height 781
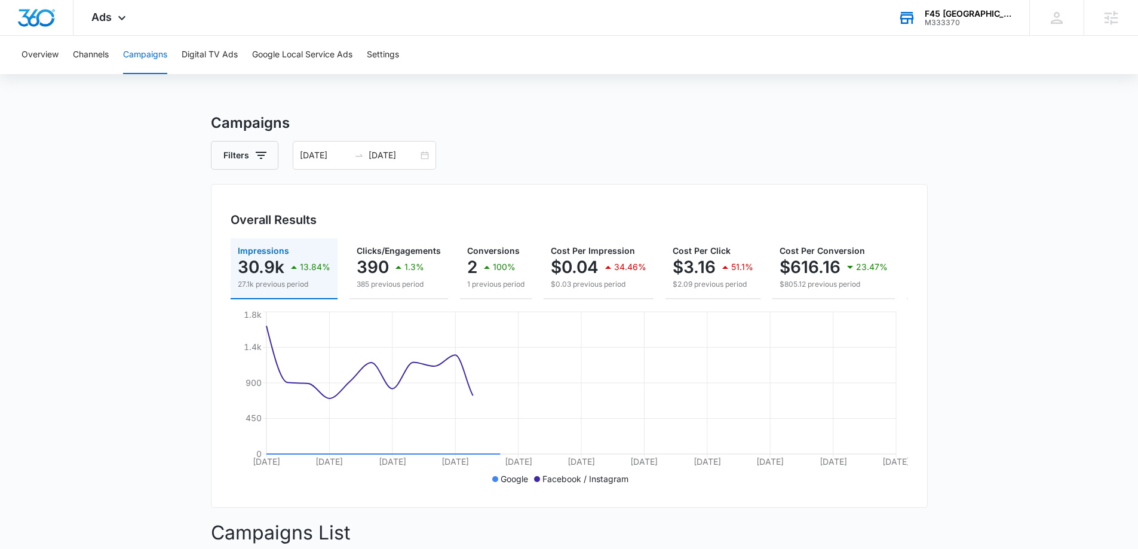
scroll to position [424, 0]
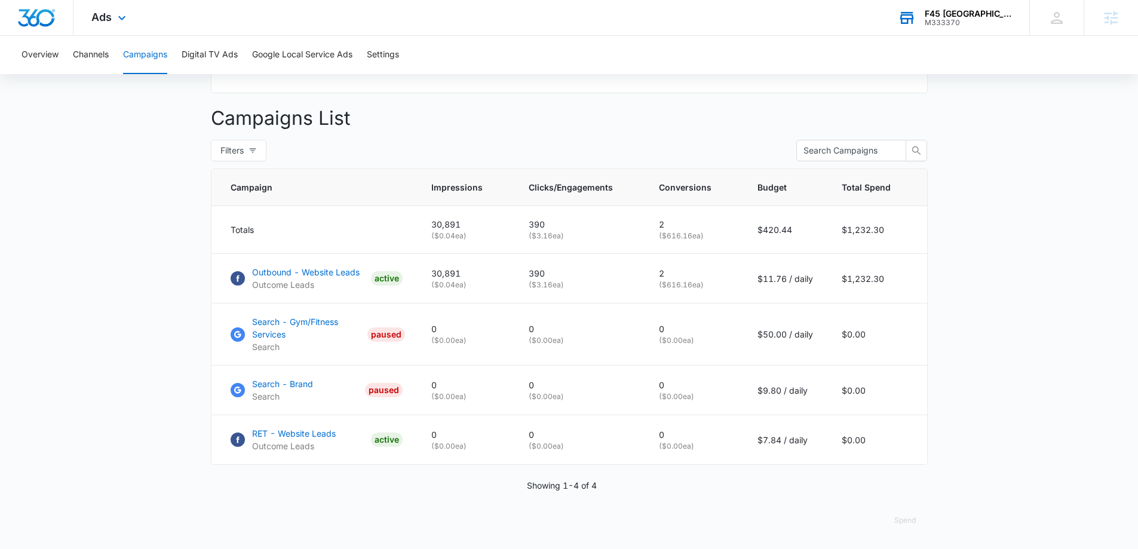
click at [121, 25] on div "Ads Apps Reputation Websites Forms CRM Email Social Shop Payments POS Content A…" at bounding box center [109, 17] width 73 height 35
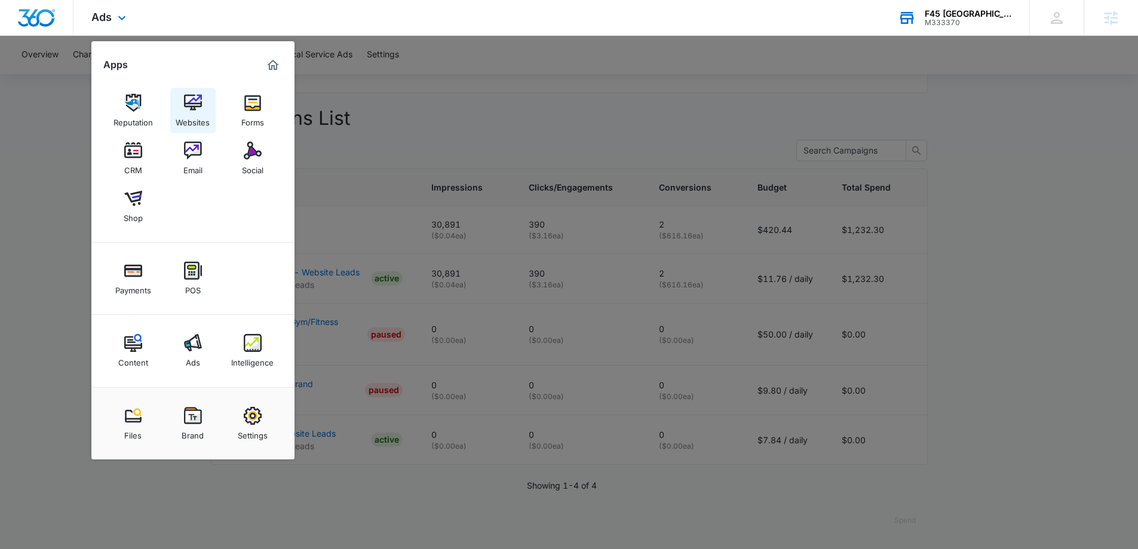
click at [192, 101] on img at bounding box center [193, 103] width 18 height 18
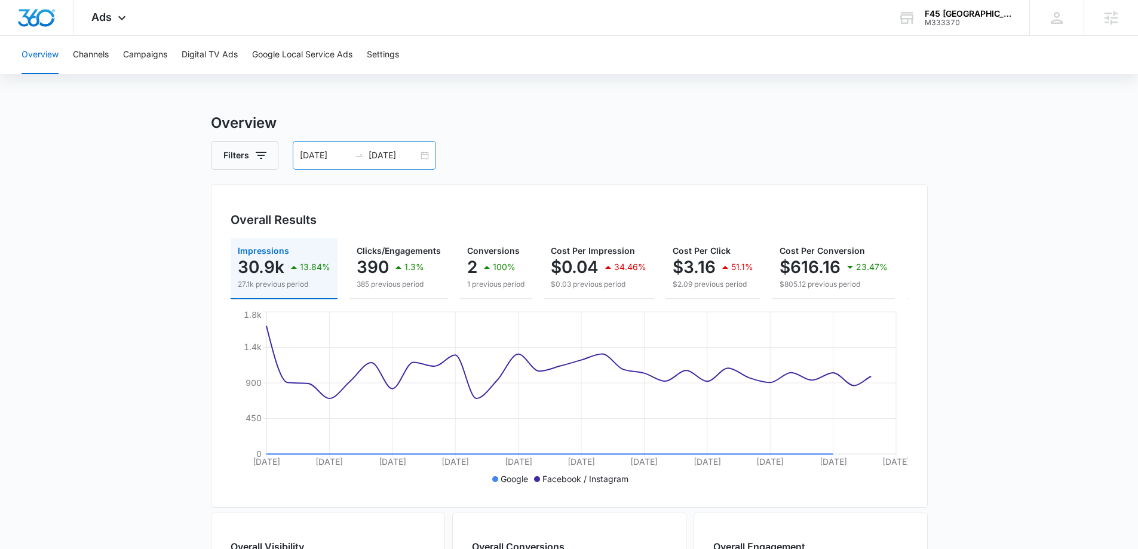
click at [320, 155] on input "[DATE]" at bounding box center [325, 155] width 50 height 13
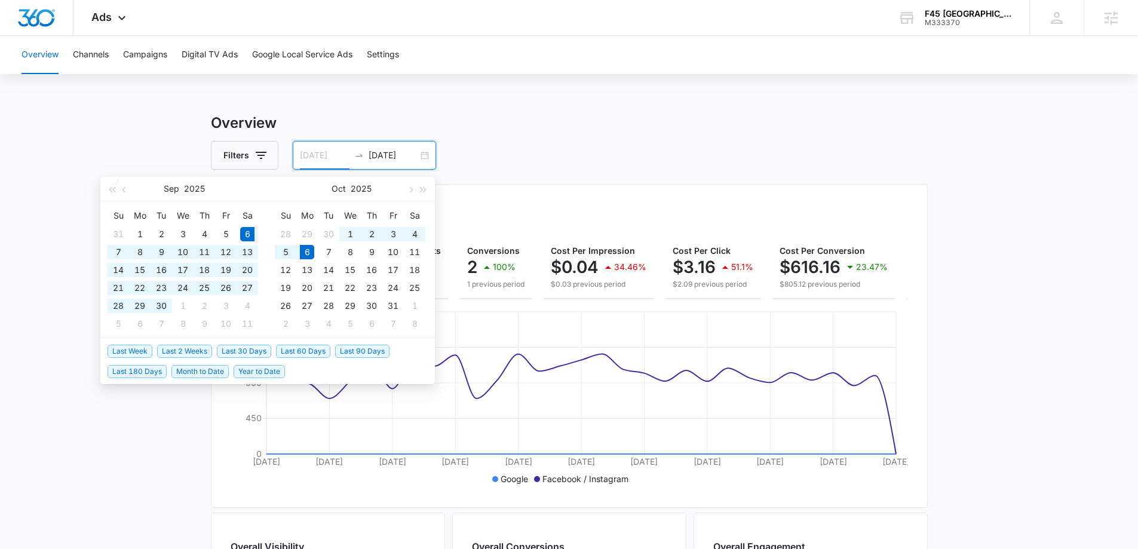
type input "[DATE]"
click at [229, 348] on span "Last 30 Days" at bounding box center [244, 351] width 54 height 13
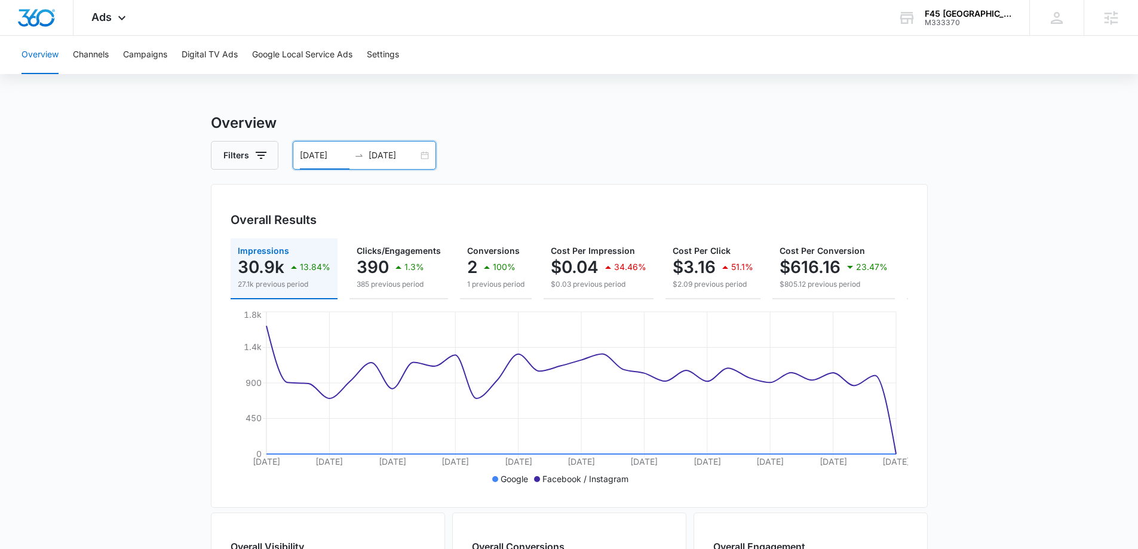
click at [184, 343] on main "Overview Filters [DATE] [DATE] Overall Results Impressions 30.9k 13.84% 27.1k p…" at bounding box center [569, 541] width 1138 height 858
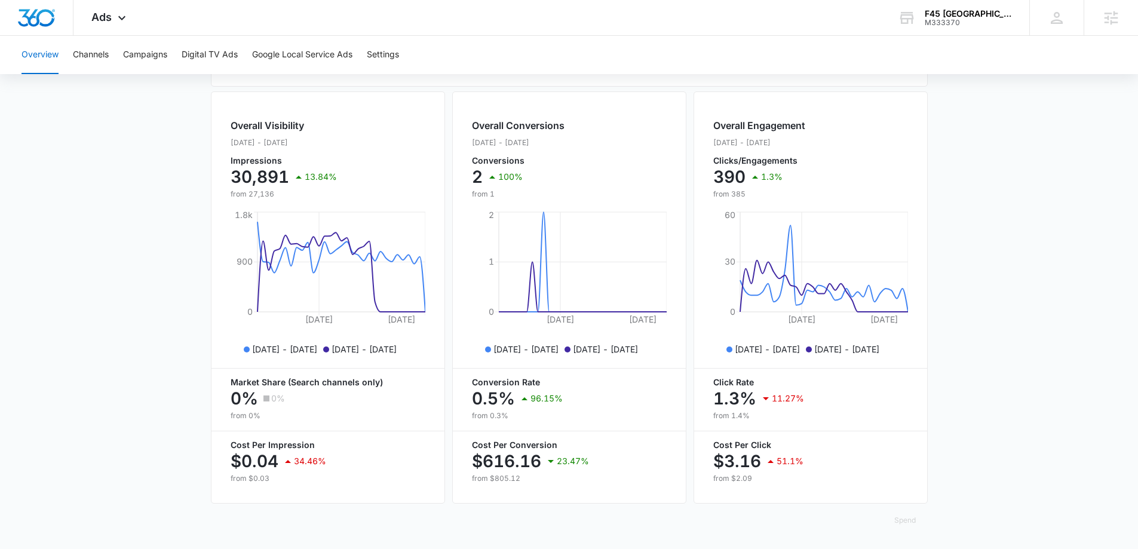
scroll to position [430, 0]
click at [147, 48] on button "Campaigns" at bounding box center [145, 55] width 44 height 38
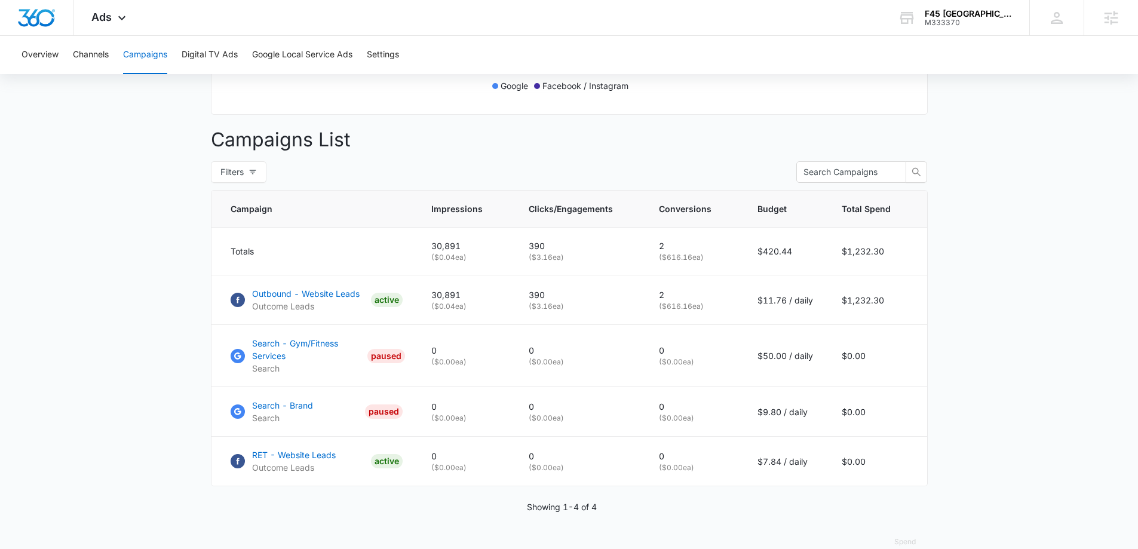
scroll to position [424, 0]
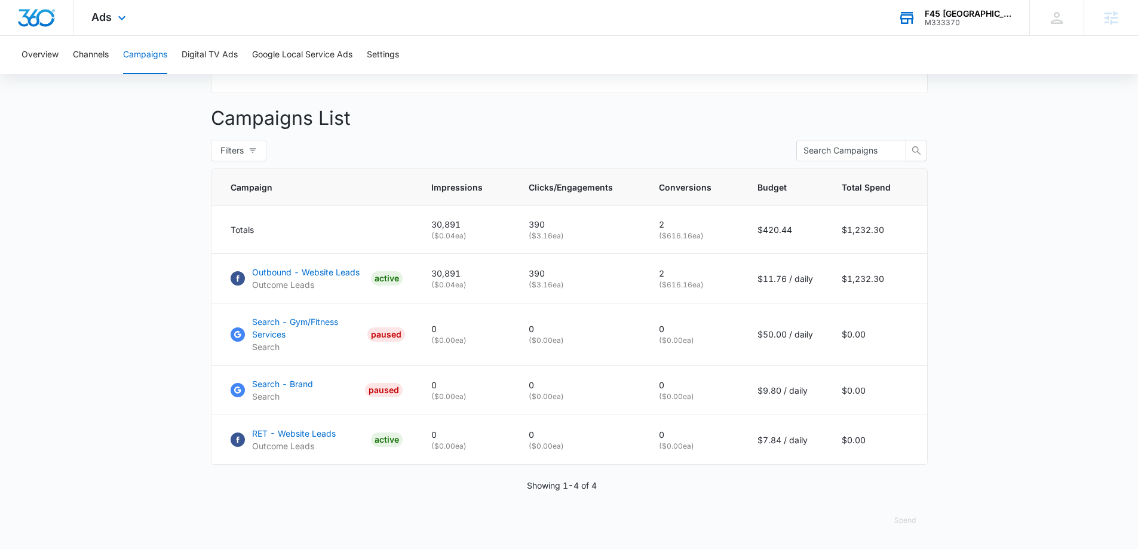
click at [949, 21] on div "M333370" at bounding box center [968, 23] width 87 height 8
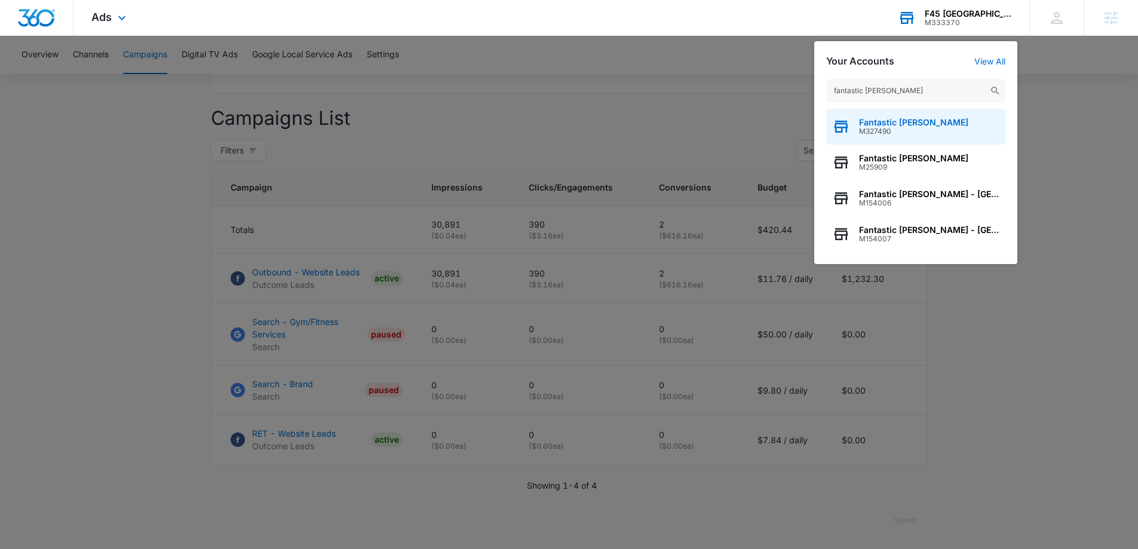
type input "fantastic [PERSON_NAME]"
click at [929, 126] on div "Fantastic [PERSON_NAME] M327490" at bounding box center [915, 127] width 179 height 36
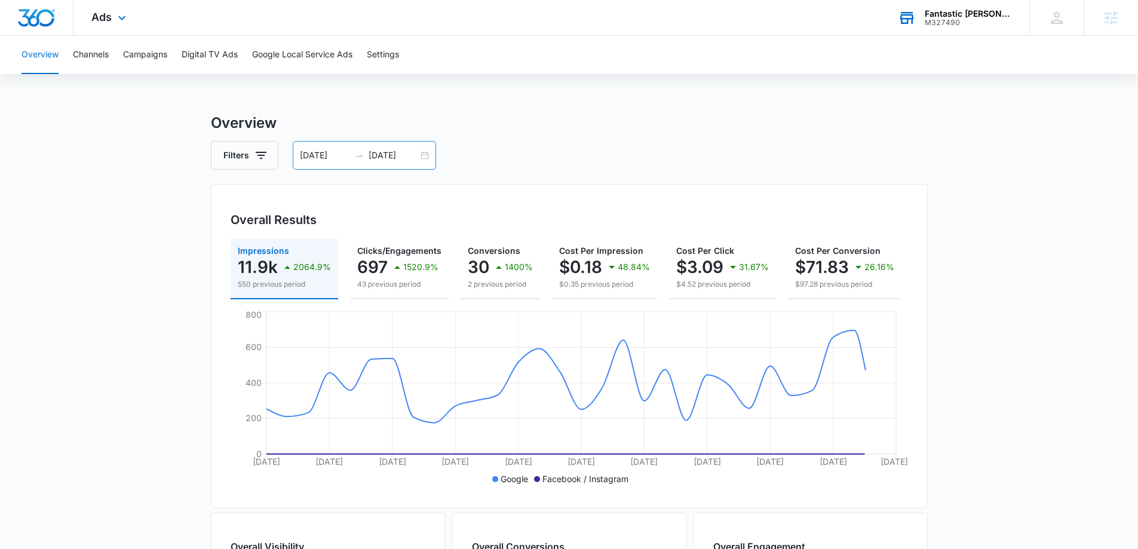
click at [327, 148] on div "[DATE] [DATE]" at bounding box center [364, 155] width 143 height 29
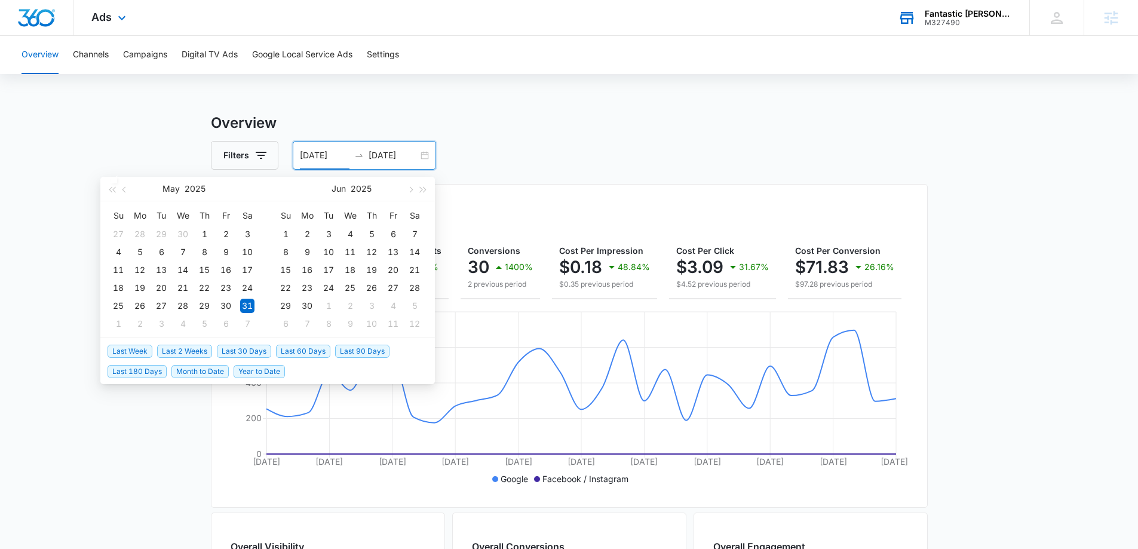
click at [261, 355] on span "Last 30 Days" at bounding box center [244, 351] width 54 height 13
type input "[DATE]"
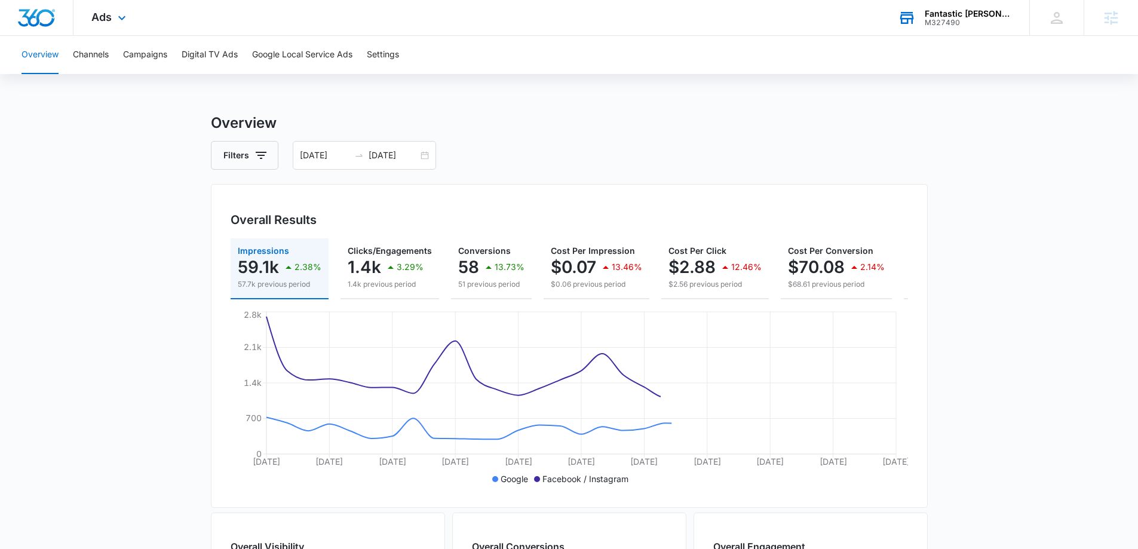
click at [115, 317] on main "Overview Filters [DATE] [DATE] Overall Results Impressions 59.1k 2.38% 57.7k pr…" at bounding box center [569, 541] width 1138 height 858
click at [138, 59] on button "Campaigns" at bounding box center [145, 55] width 44 height 38
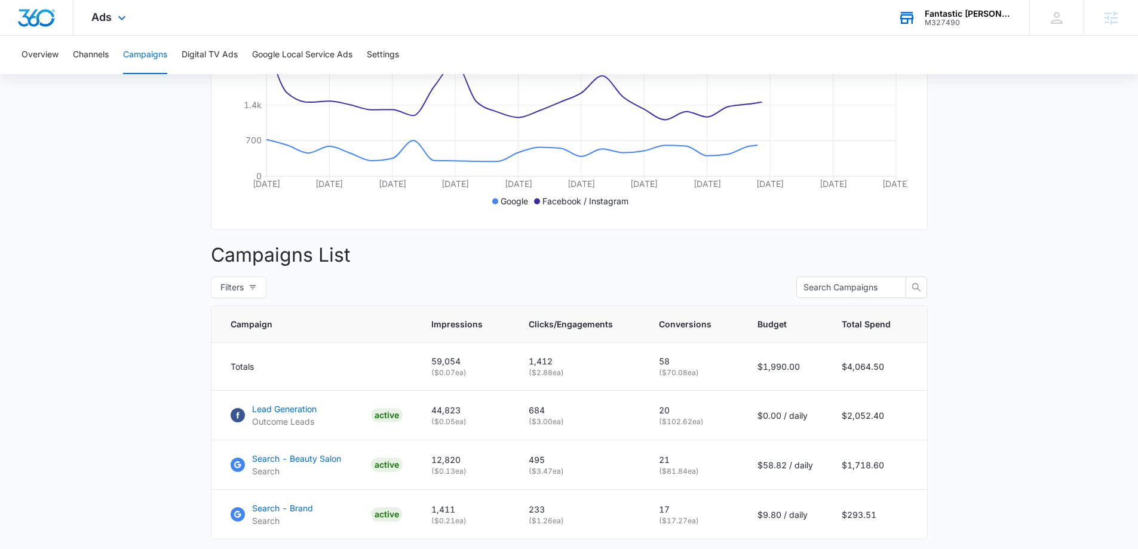
scroll to position [361, 0]
